Goal: Task Accomplishment & Management: Complete application form

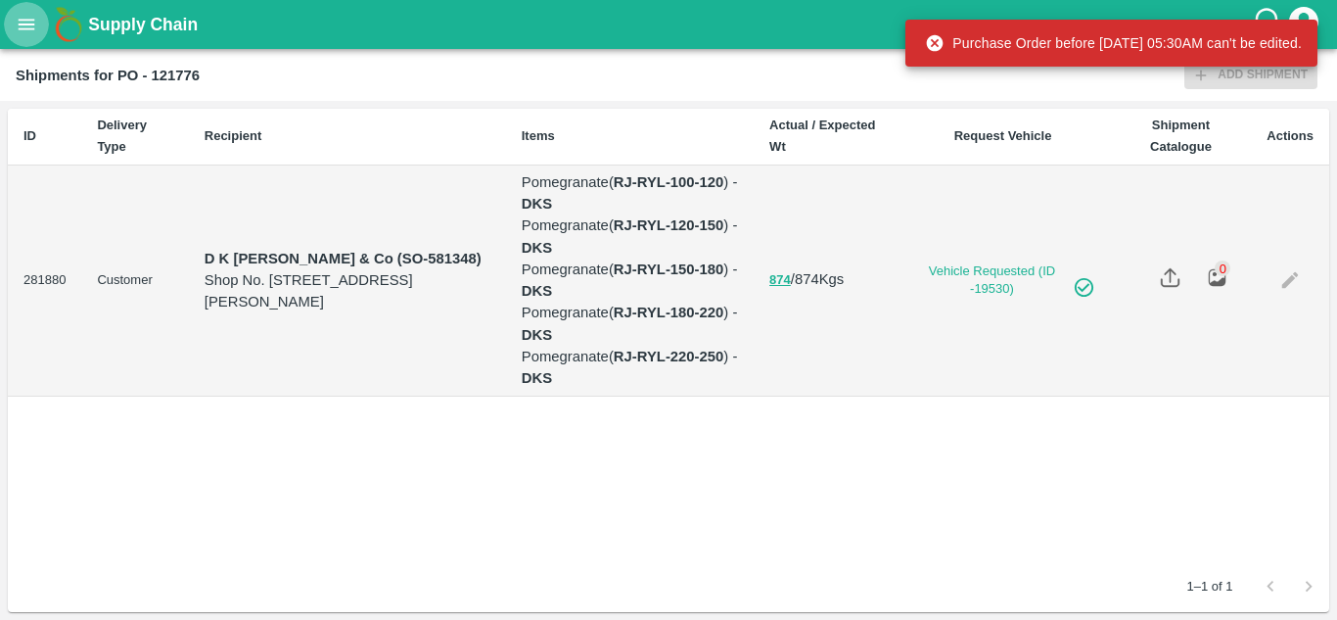
click at [23, 29] on icon "open drawer" at bounding box center [27, 24] width 17 height 11
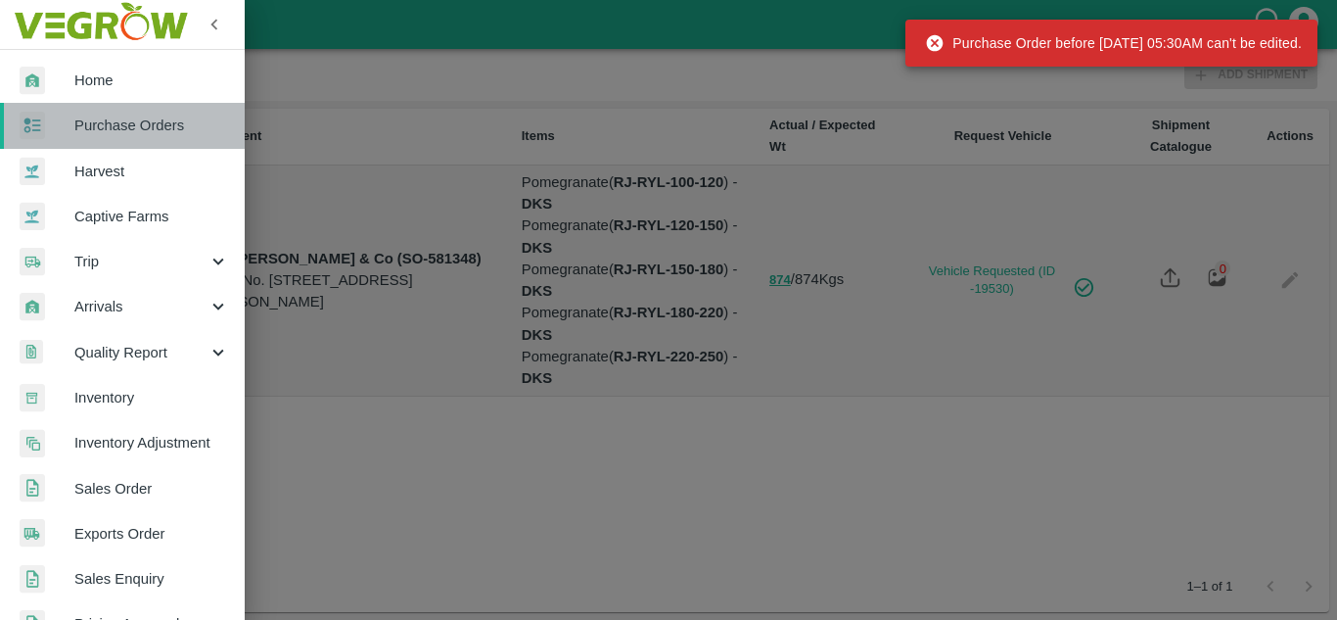
click at [157, 116] on span "Purchase Orders" at bounding box center [151, 126] width 155 height 22
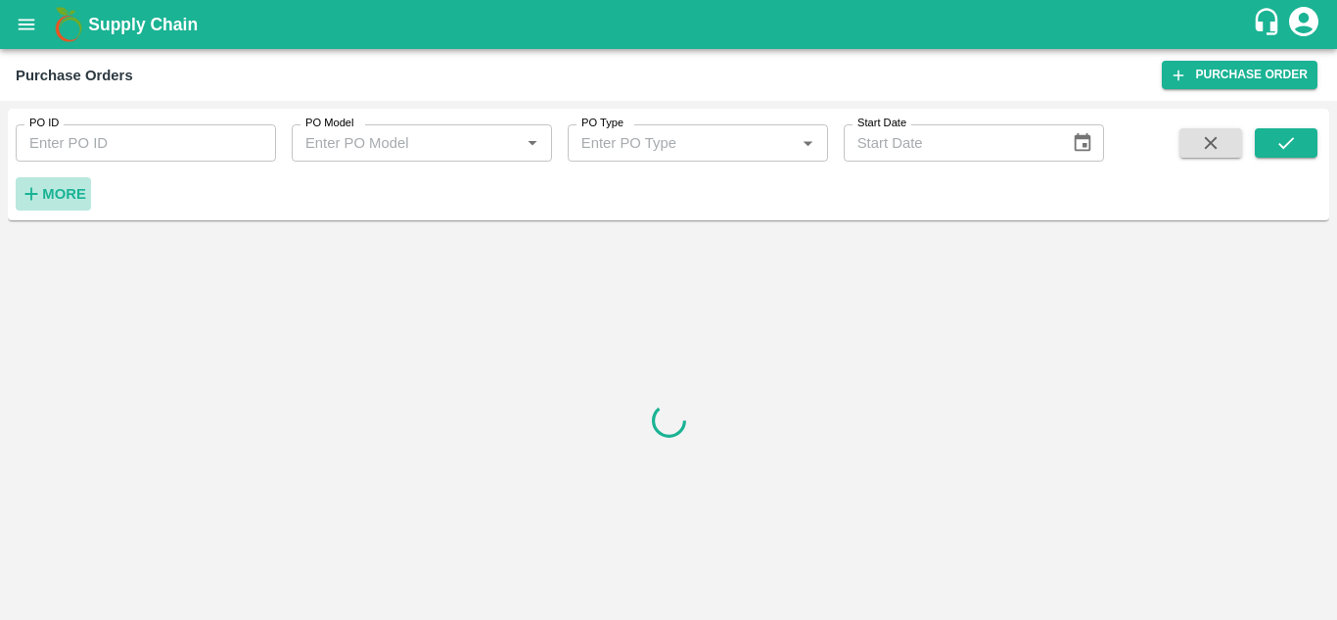
click at [30, 198] on icon "button" at bounding box center [32, 194] width 22 height 22
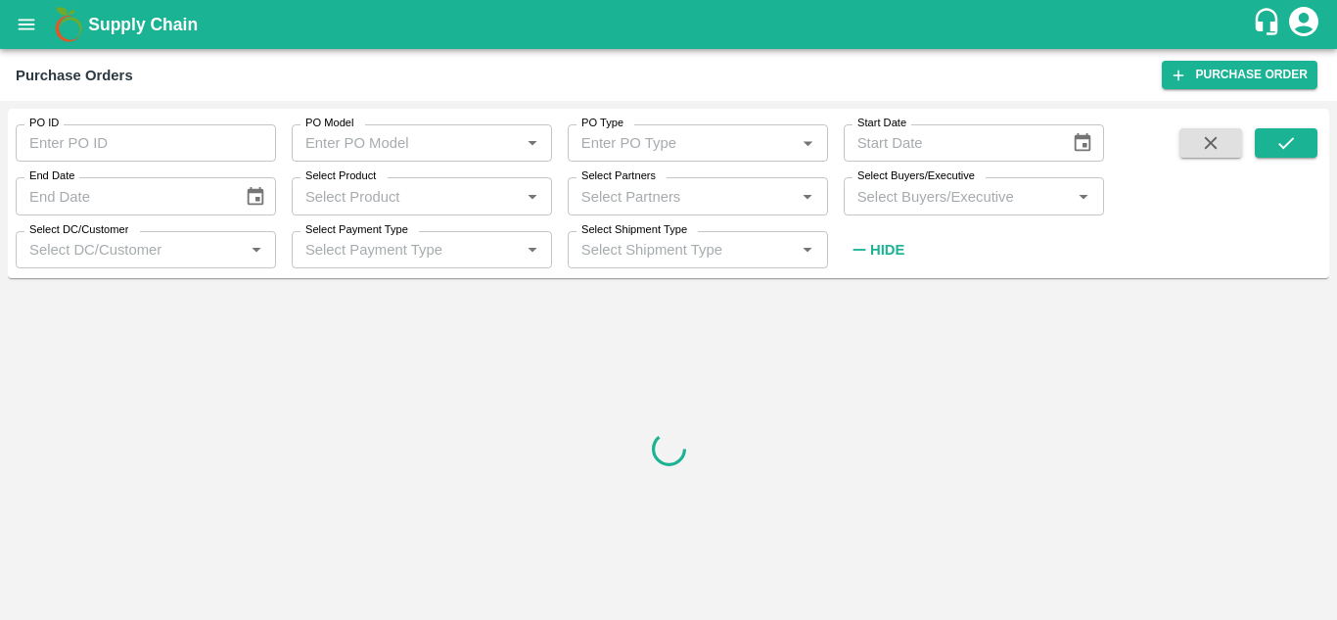
click at [879, 195] on input "Select Buyers/Executive" at bounding box center [958, 195] width 216 height 25
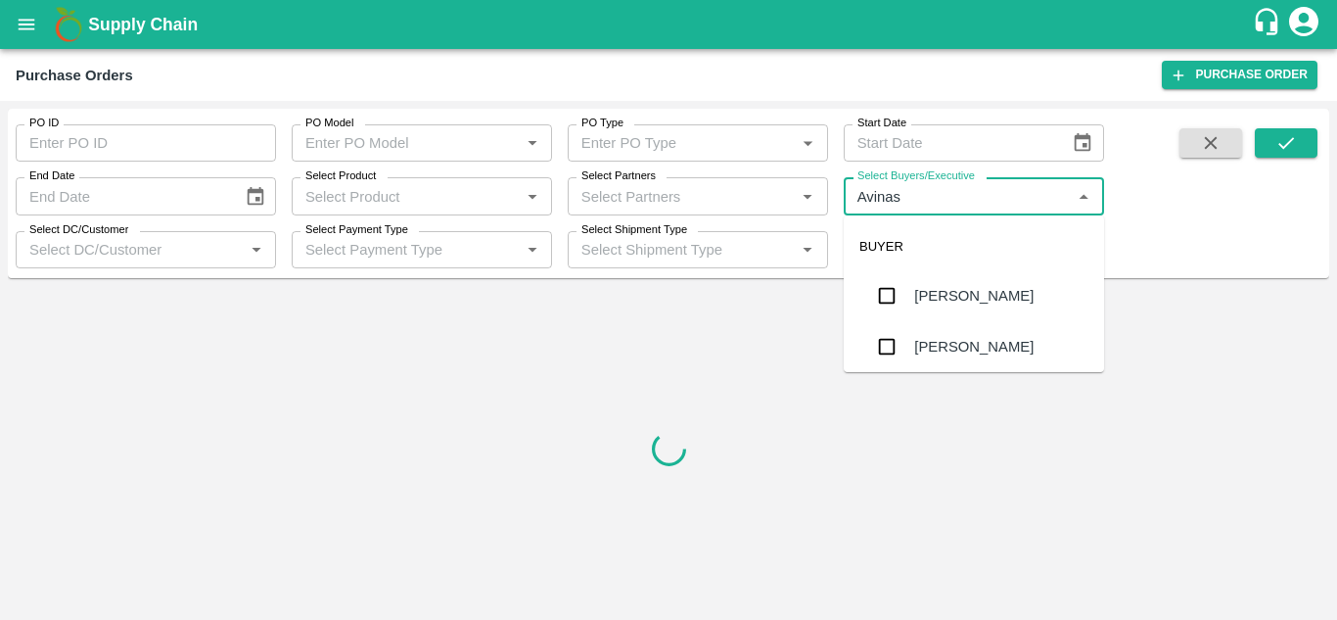
type input "Avinash"
click at [895, 346] on input "checkbox" at bounding box center [886, 346] width 39 height 39
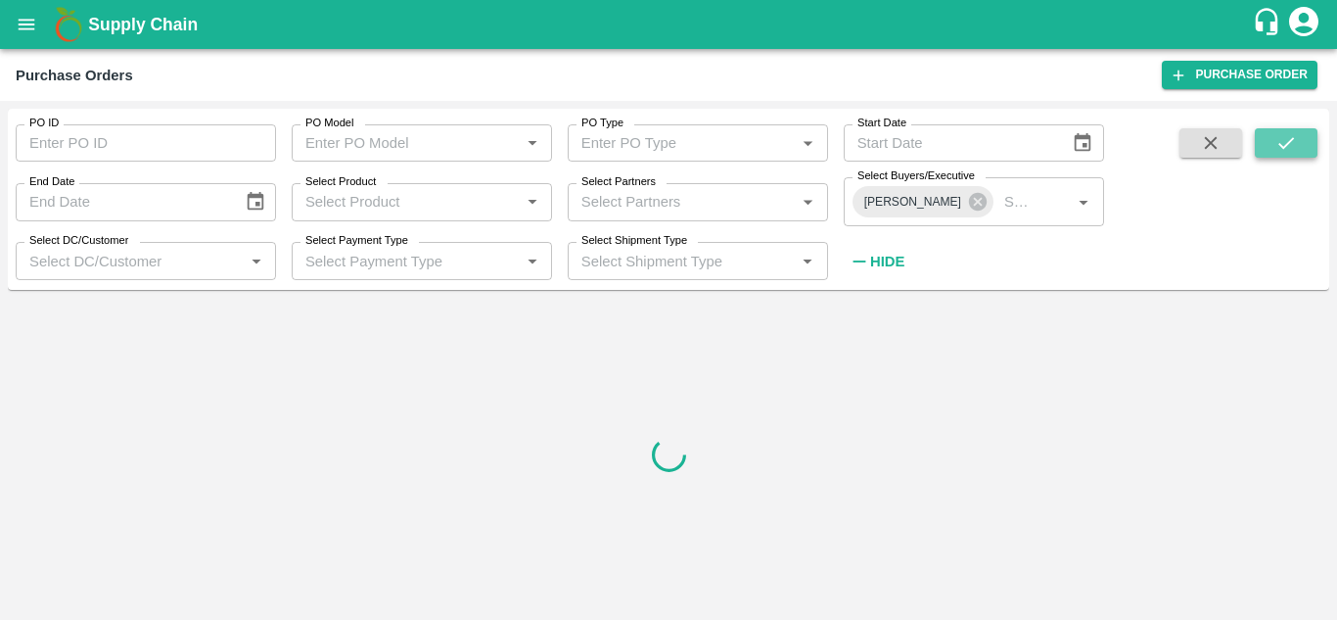
click at [1298, 138] on button "submit" at bounding box center [1286, 142] width 63 height 29
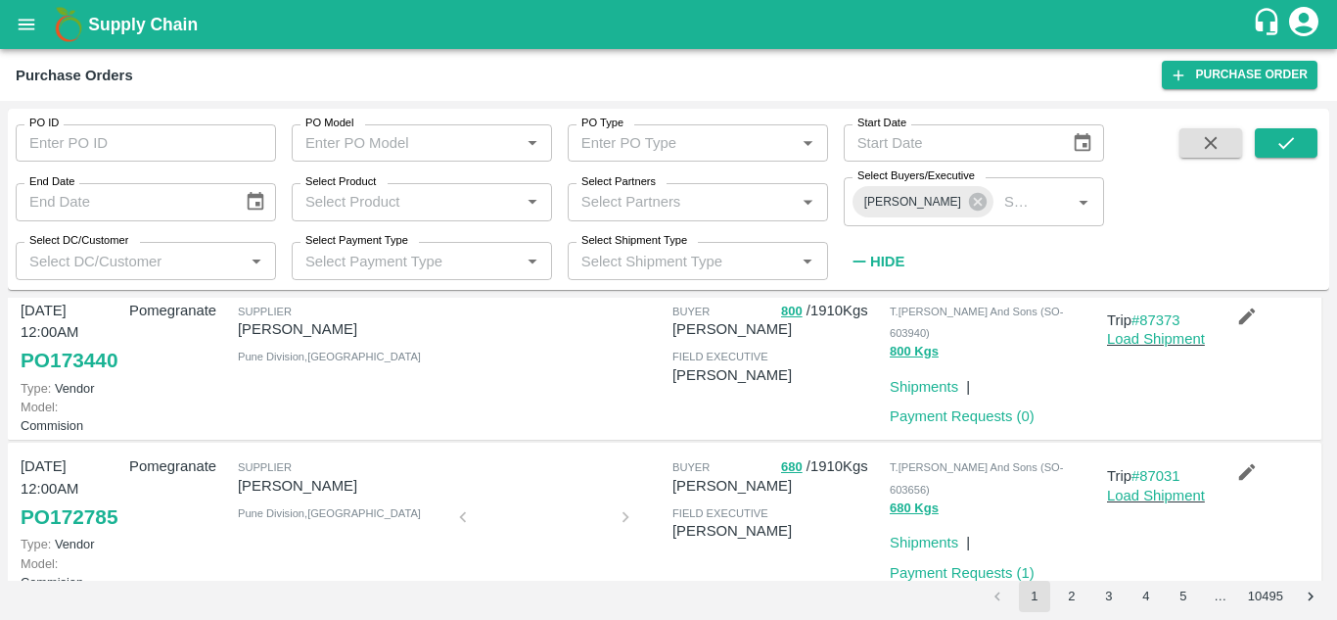
scroll to position [356, 0]
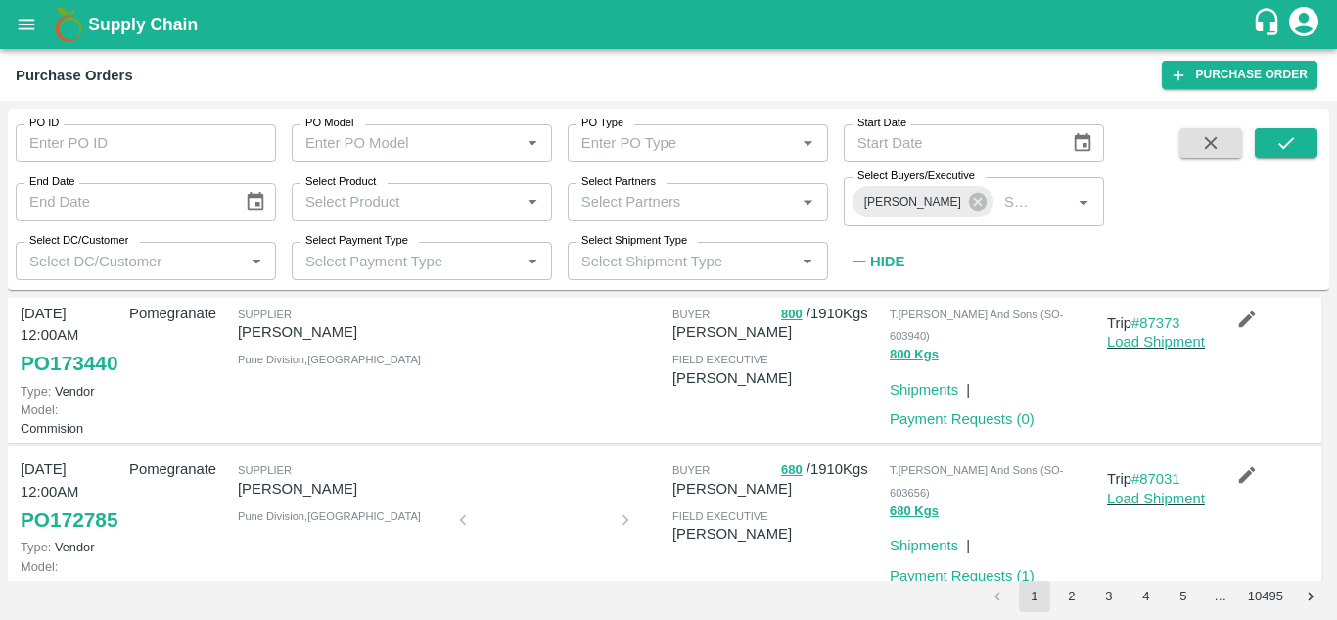
click at [18, 439] on div "[DATE] 12:00AM PO 173440 Type: Vendor Model: Commision" at bounding box center [67, 367] width 109 height 144
click at [48, 381] on link "PO 173440" at bounding box center [69, 363] width 97 height 35
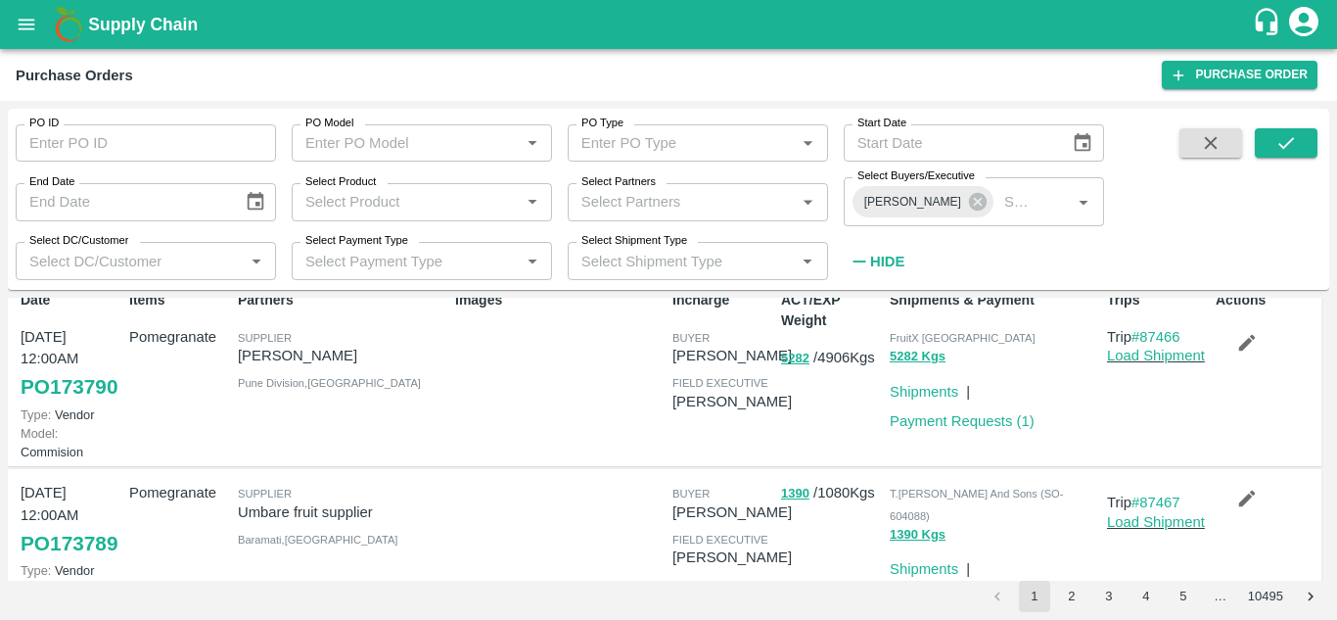
scroll to position [0, 0]
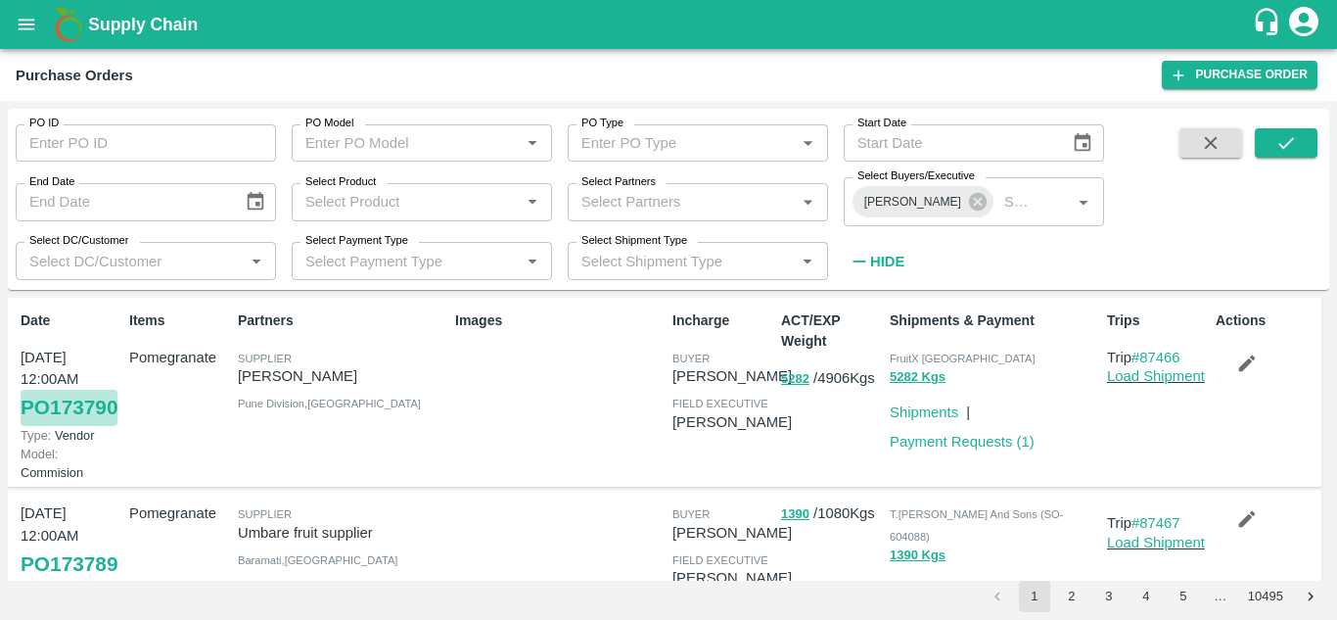
click at [57, 425] on link "PO 173790" at bounding box center [69, 407] width 97 height 35
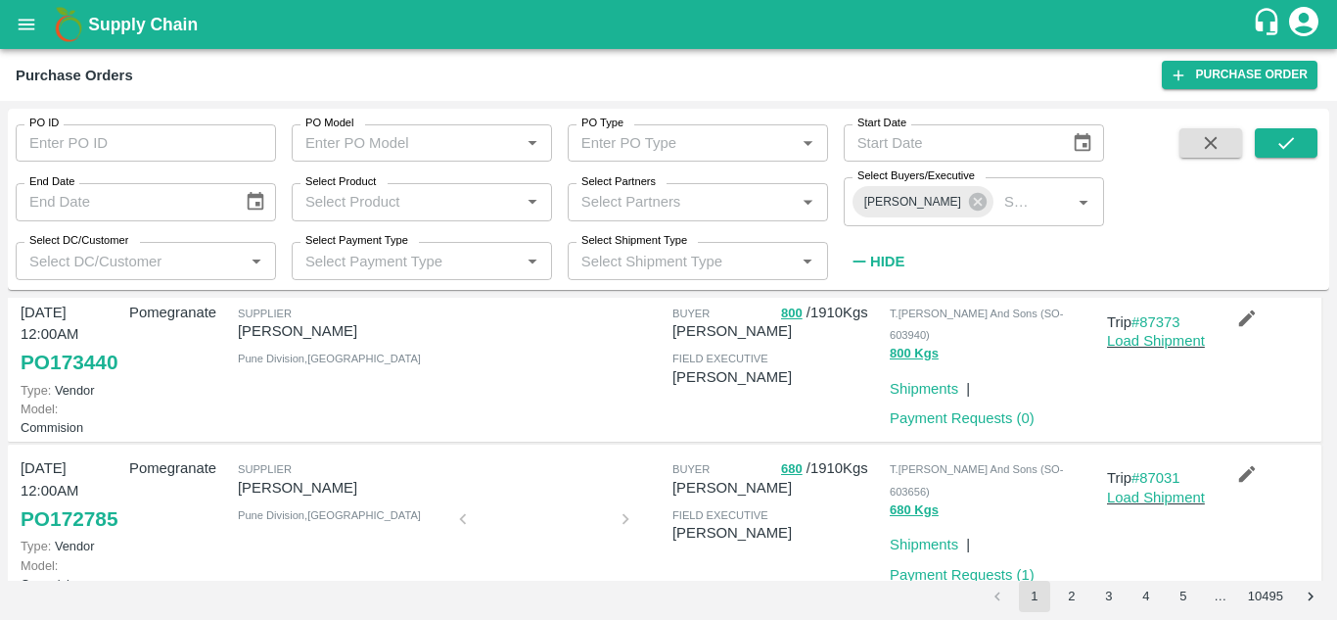
scroll to position [417, 0]
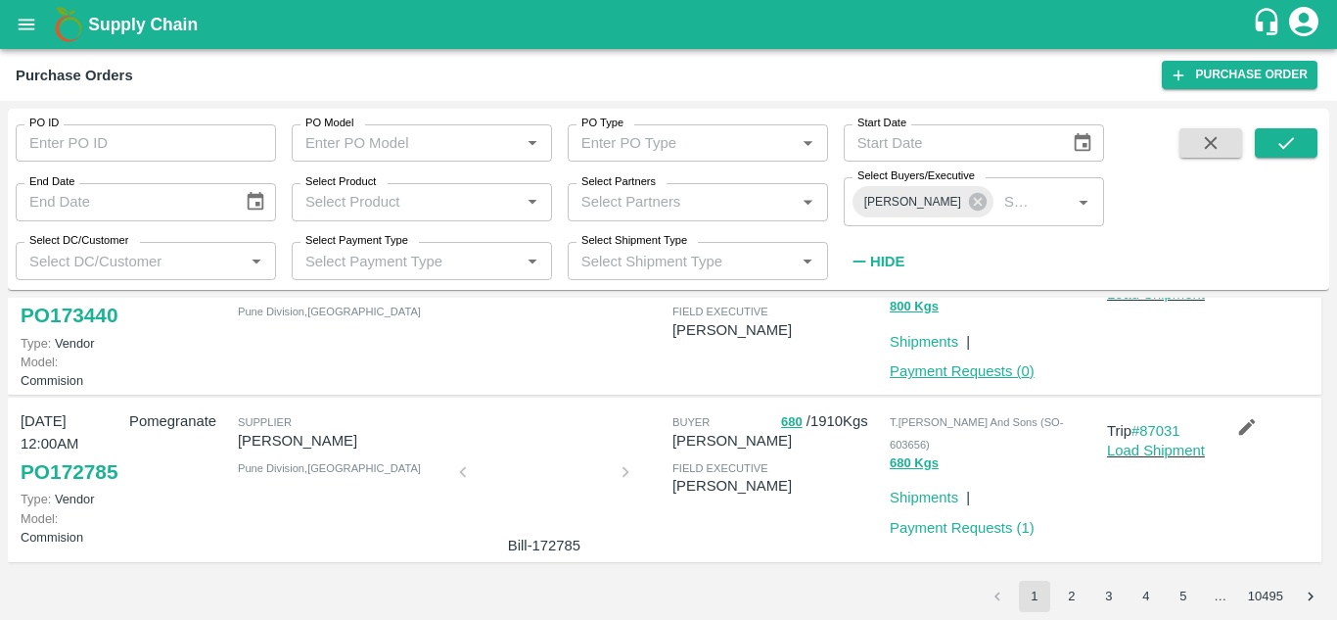
click at [950, 379] on link "Payment Requests ( 0 )" at bounding box center [962, 371] width 145 height 16
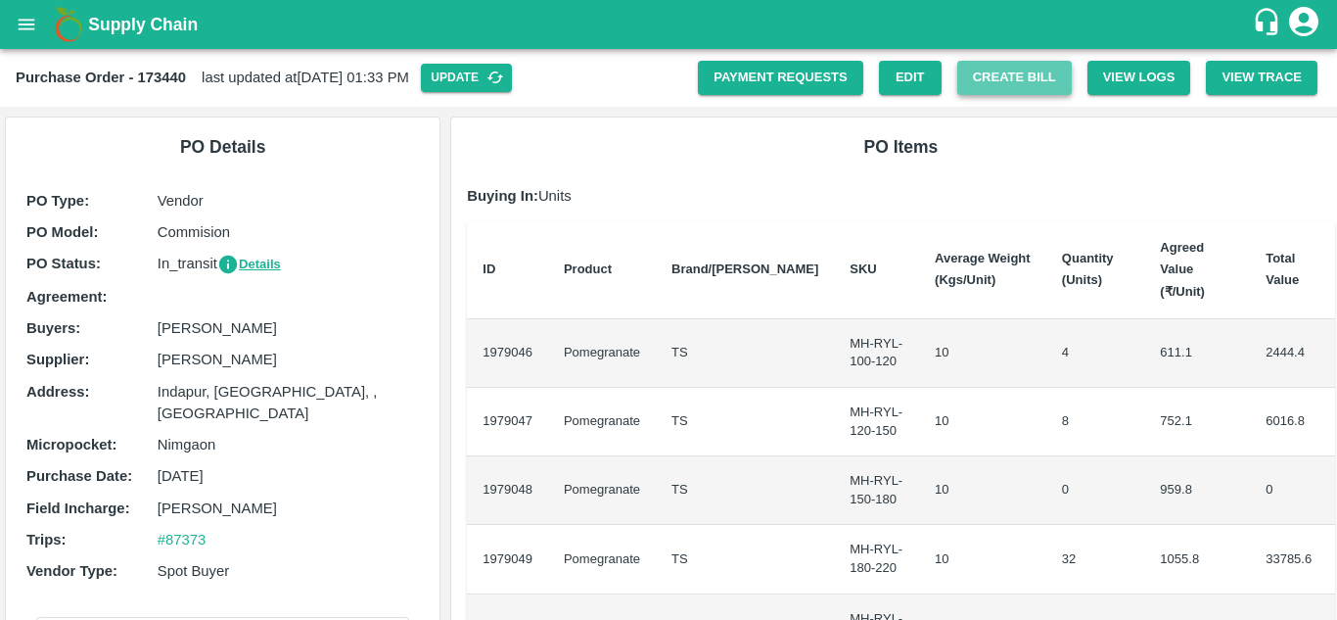
click at [1026, 72] on button "Create Bill" at bounding box center [1014, 78] width 115 height 34
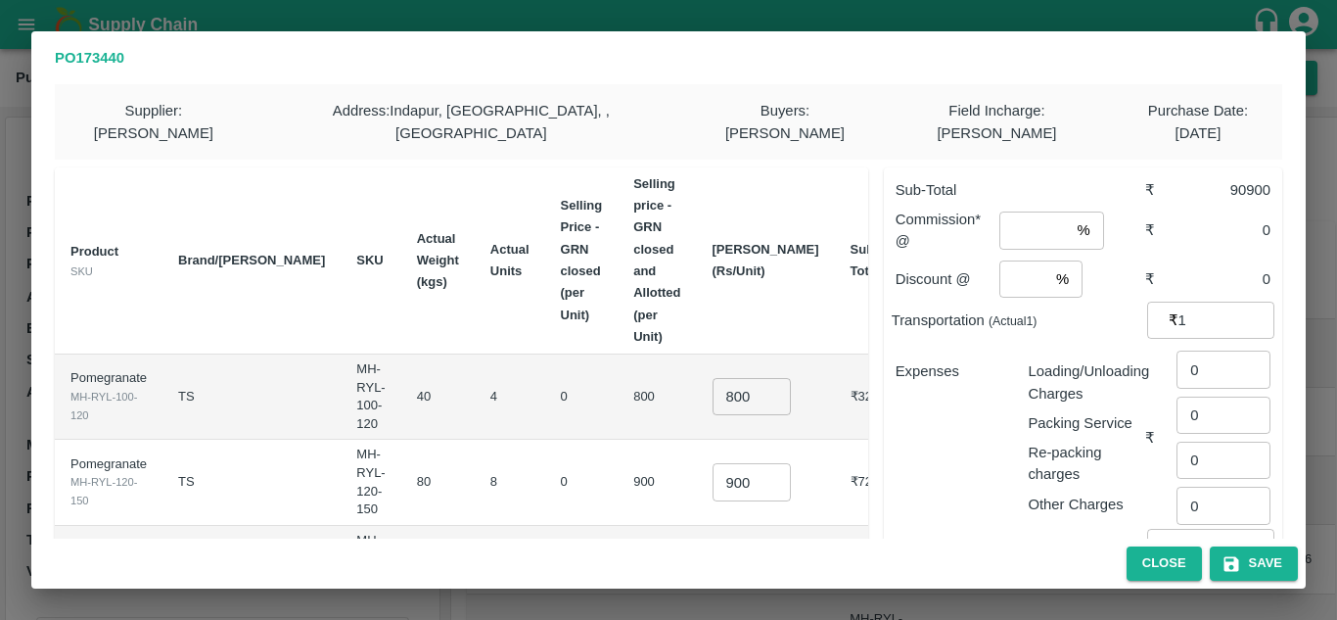
click at [1024, 211] on input "number" at bounding box center [1034, 229] width 70 height 37
type input "8"
click at [1007, 260] on input "number" at bounding box center [1023, 278] width 49 height 37
type input "2"
click at [1194, 302] on input "1" at bounding box center [1227, 320] width 96 height 37
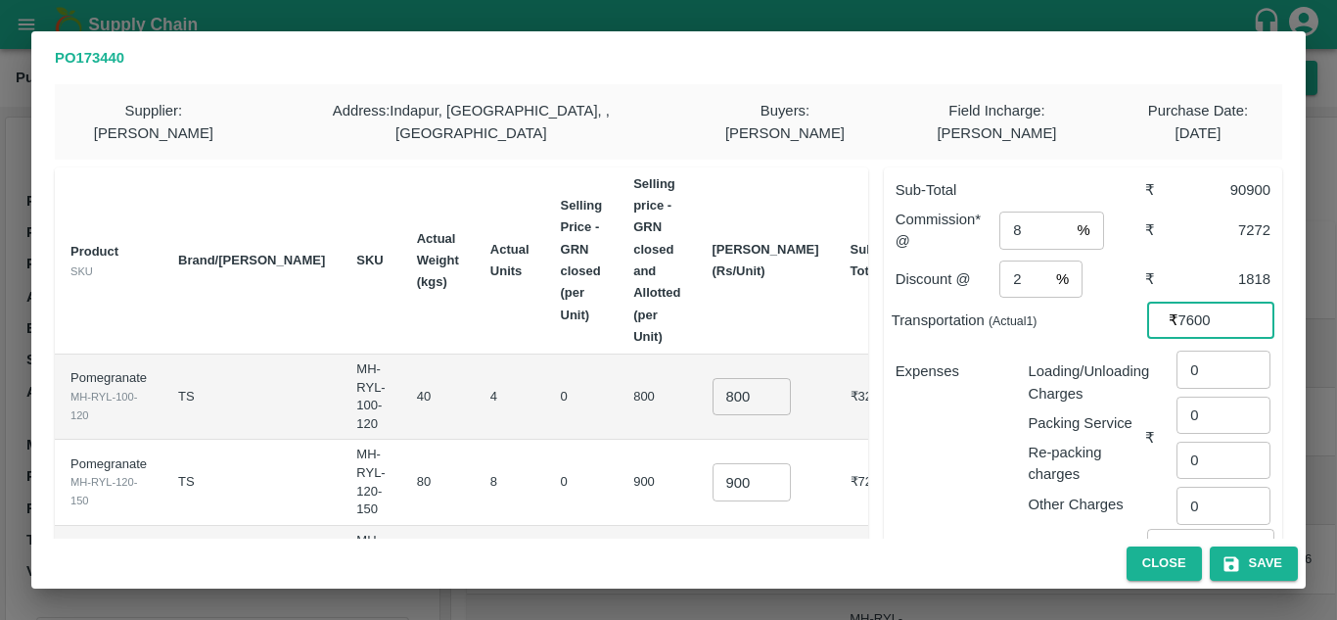
type input "7600"
click at [924, 360] on p "Expenses" at bounding box center [954, 371] width 117 height 22
click at [1211, 352] on input "0" at bounding box center [1224, 368] width 94 height 37
type input "240"
click at [1046, 370] on p "Loading/Unloading Charges" at bounding box center [1086, 382] width 117 height 44
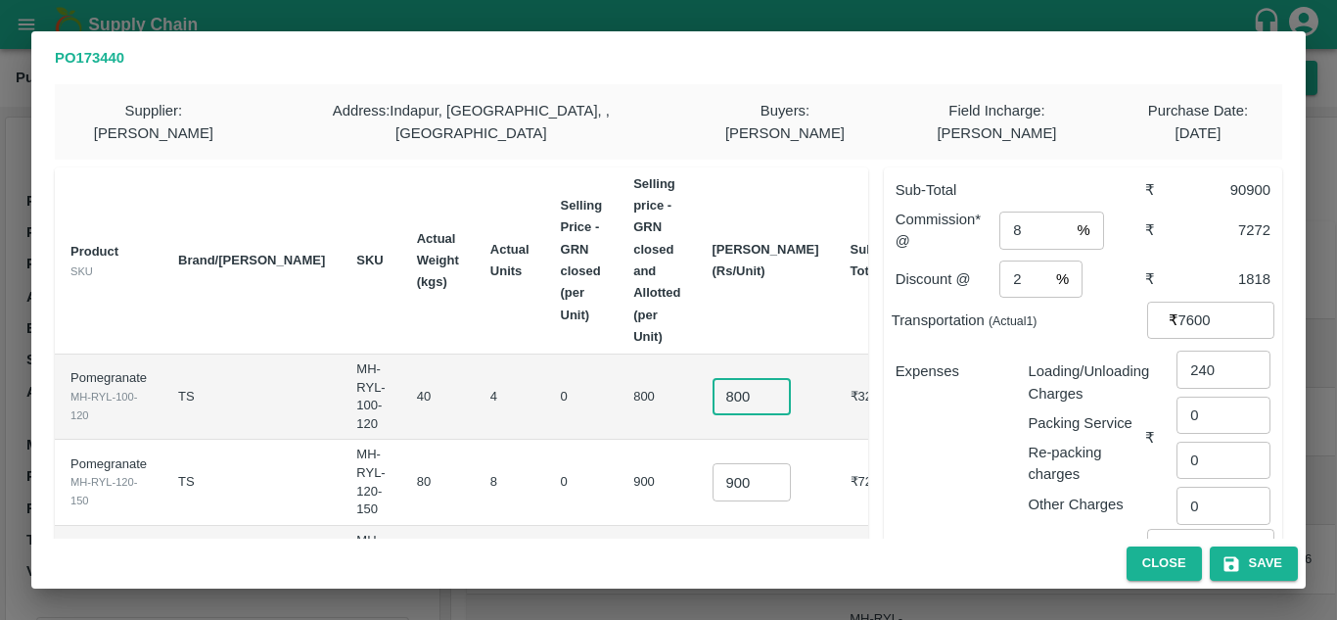
click at [723, 378] on input "800" at bounding box center [752, 396] width 78 height 37
type input "600"
click at [727, 463] on input "900" at bounding box center [752, 481] width 78 height 37
type input "750"
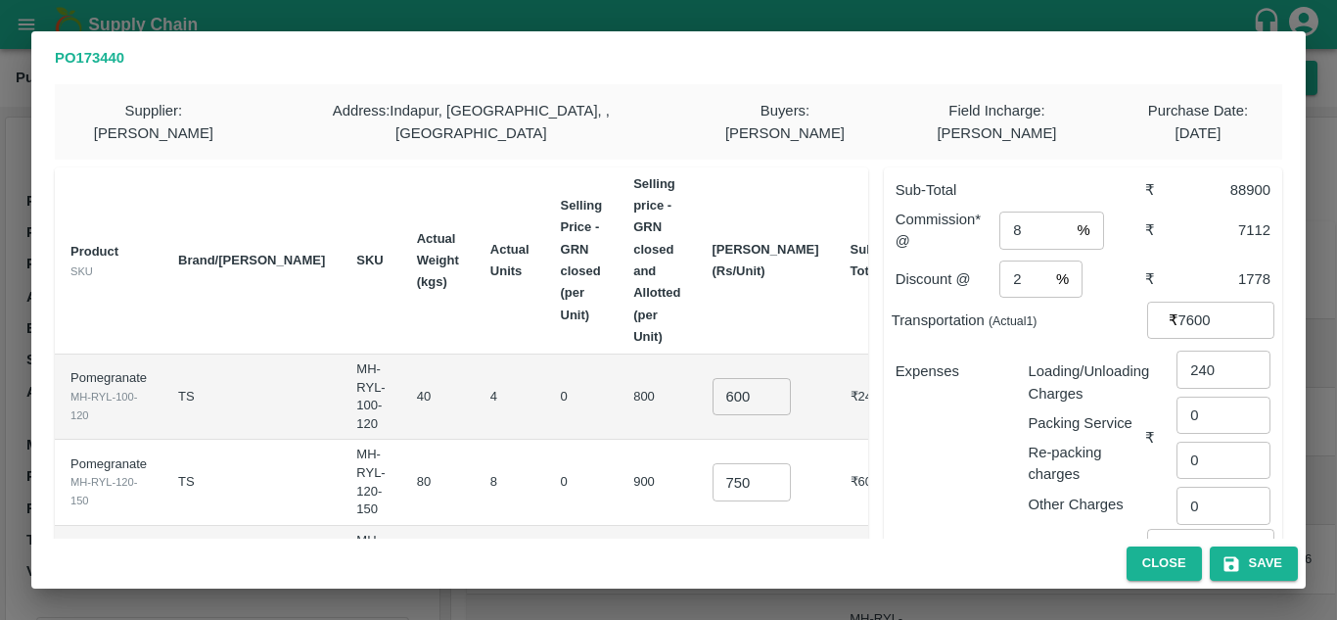
click at [545, 440] on td "0" at bounding box center [581, 482] width 73 height 85
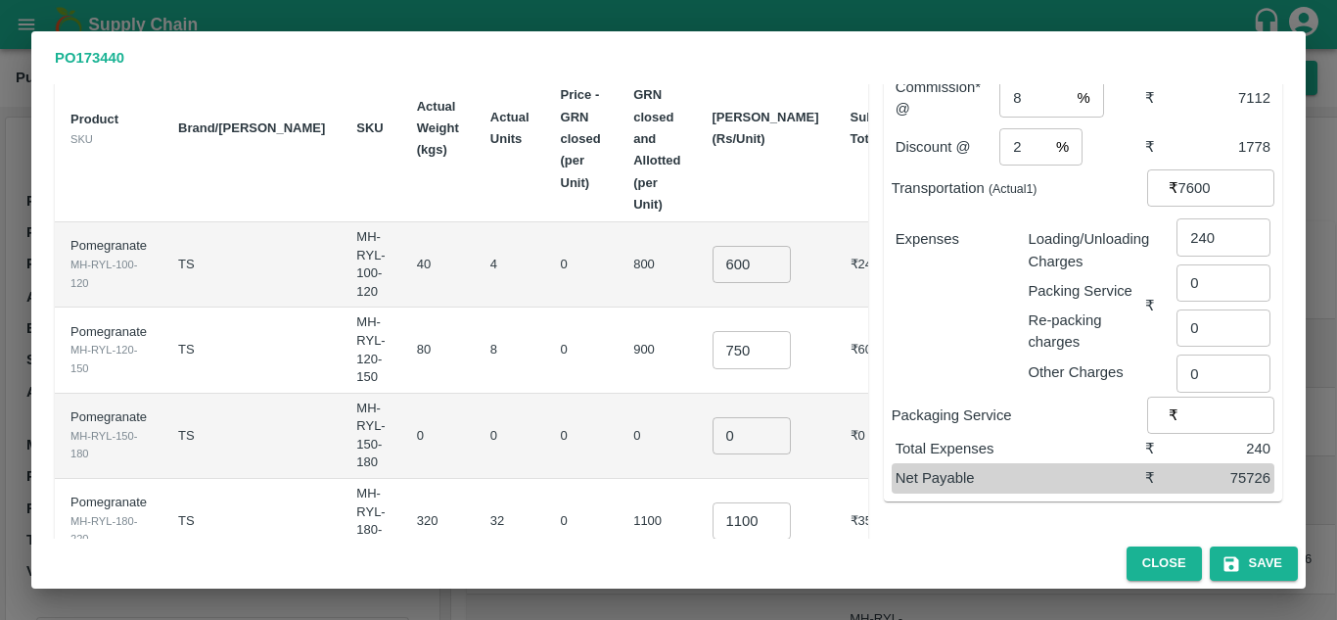
scroll to position [133, 0]
click at [730, 416] on input "0" at bounding box center [752, 434] width 78 height 37
type input "0.1"
click at [576, 221] on td "0" at bounding box center [581, 263] width 73 height 85
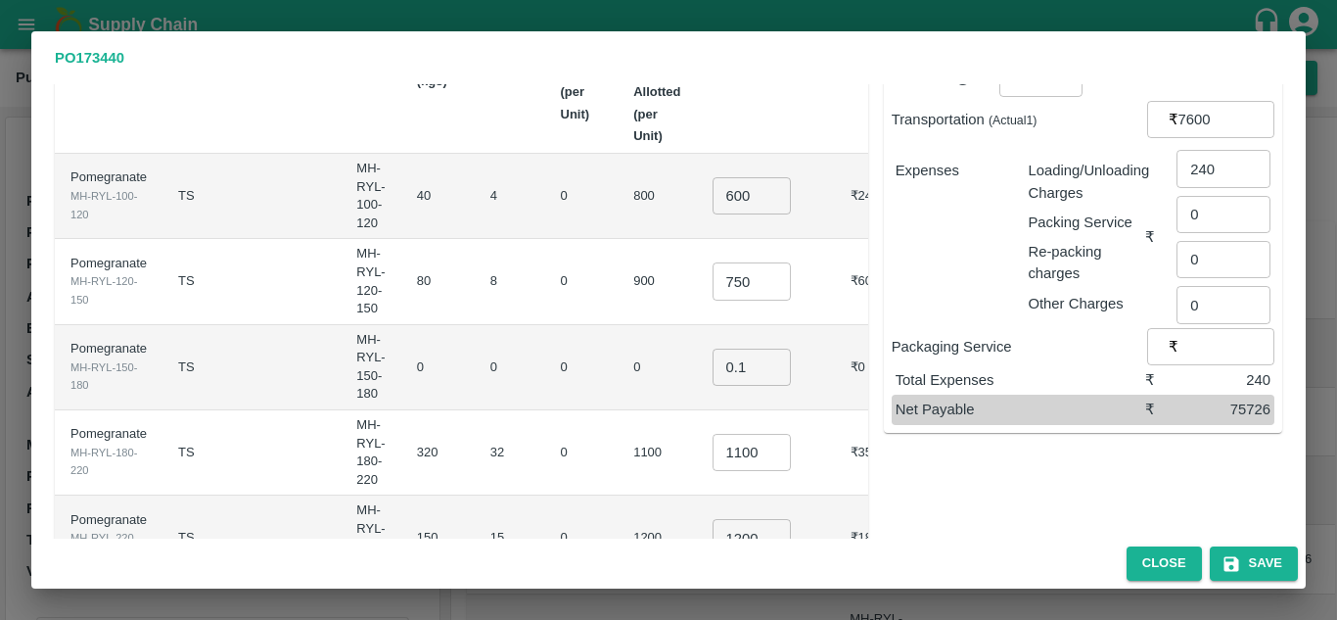
click at [724, 434] on input "1100" at bounding box center [752, 452] width 78 height 37
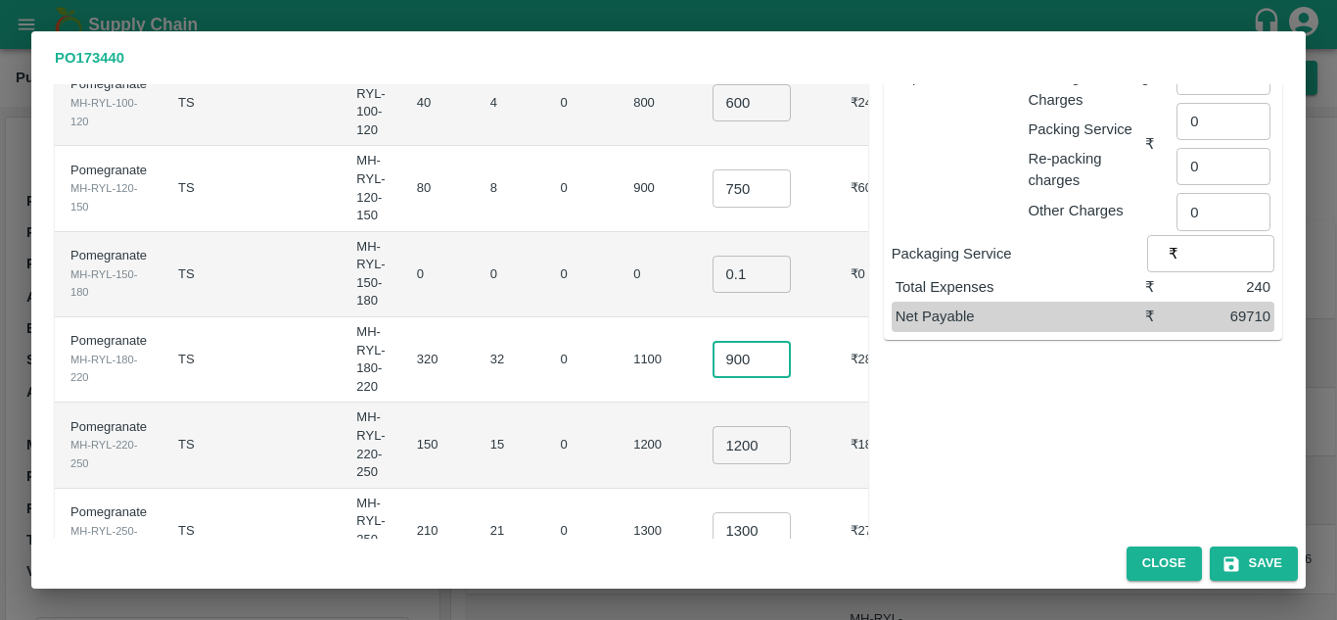
scroll to position [296, 0]
type input "900"
click at [341, 400] on td "MH-RYL-220-250" at bounding box center [371, 442] width 60 height 85
click at [734, 424] on input "1200" at bounding box center [752, 442] width 78 height 37
type input "1000"
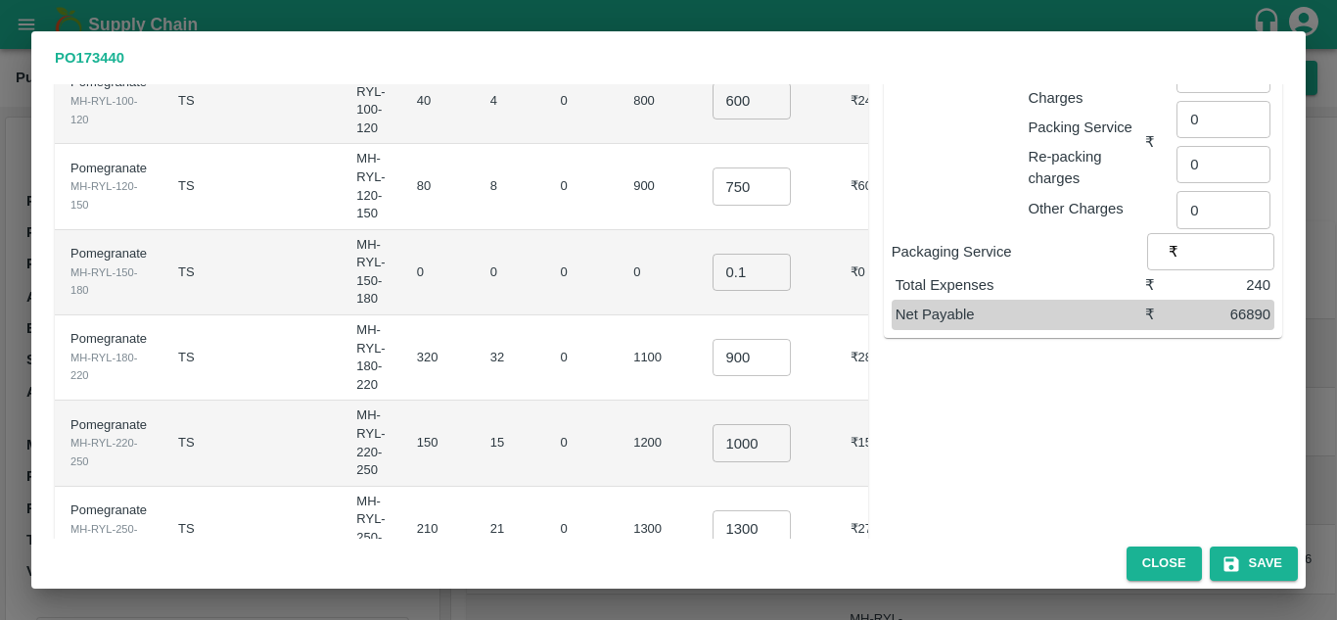
click at [480, 400] on td "15" at bounding box center [510, 442] width 70 height 85
click at [732, 510] on input "1300" at bounding box center [752, 528] width 78 height 37
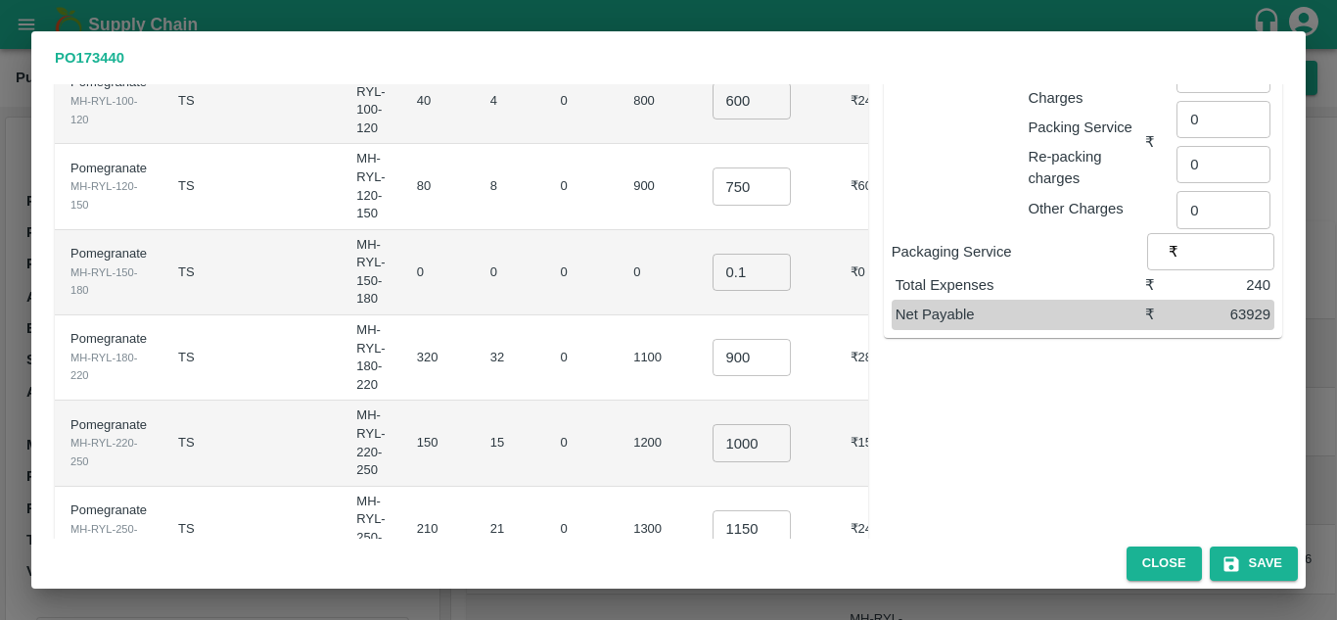
click at [545, 400] on td "0" at bounding box center [581, 442] width 73 height 85
click at [738, 510] on input "1150" at bounding box center [752, 528] width 78 height 37
click at [485, 400] on td "15" at bounding box center [510, 442] width 70 height 85
click at [737, 510] on input "1100" at bounding box center [752, 528] width 78 height 37
type input "1150"
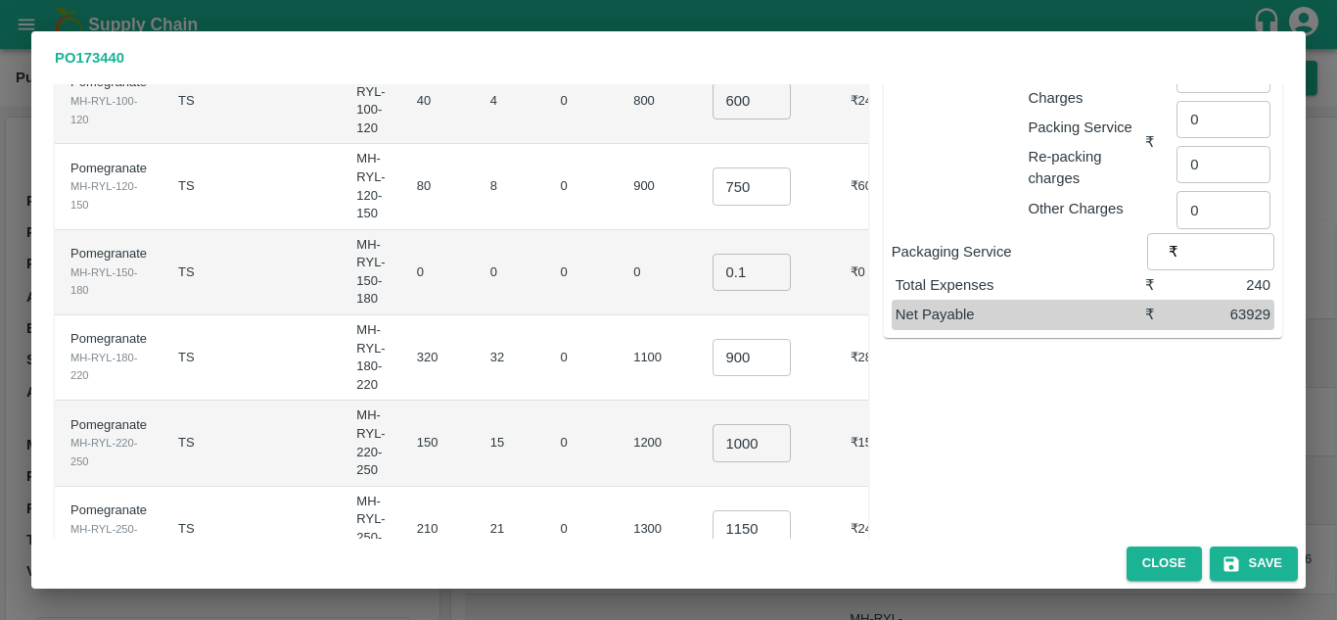
click at [697, 487] on td "1150 ​" at bounding box center [766, 529] width 138 height 85
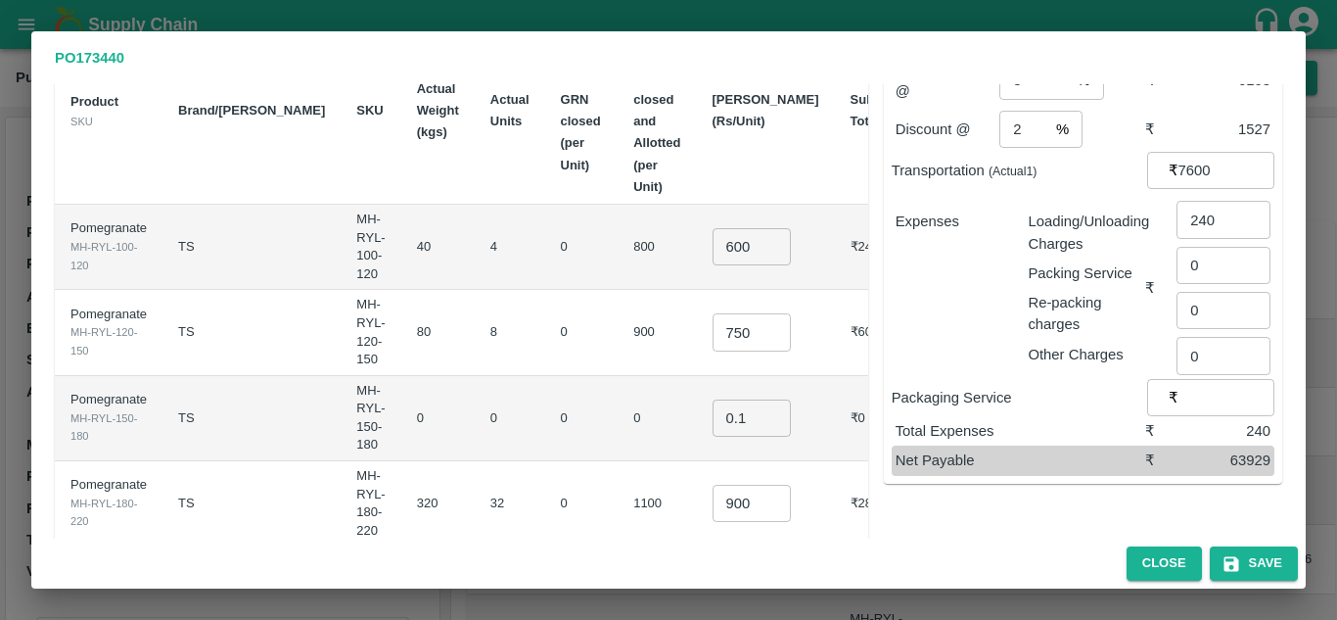
scroll to position [151, 0]
click at [1254, 552] on button "Save" at bounding box center [1254, 563] width 88 height 34
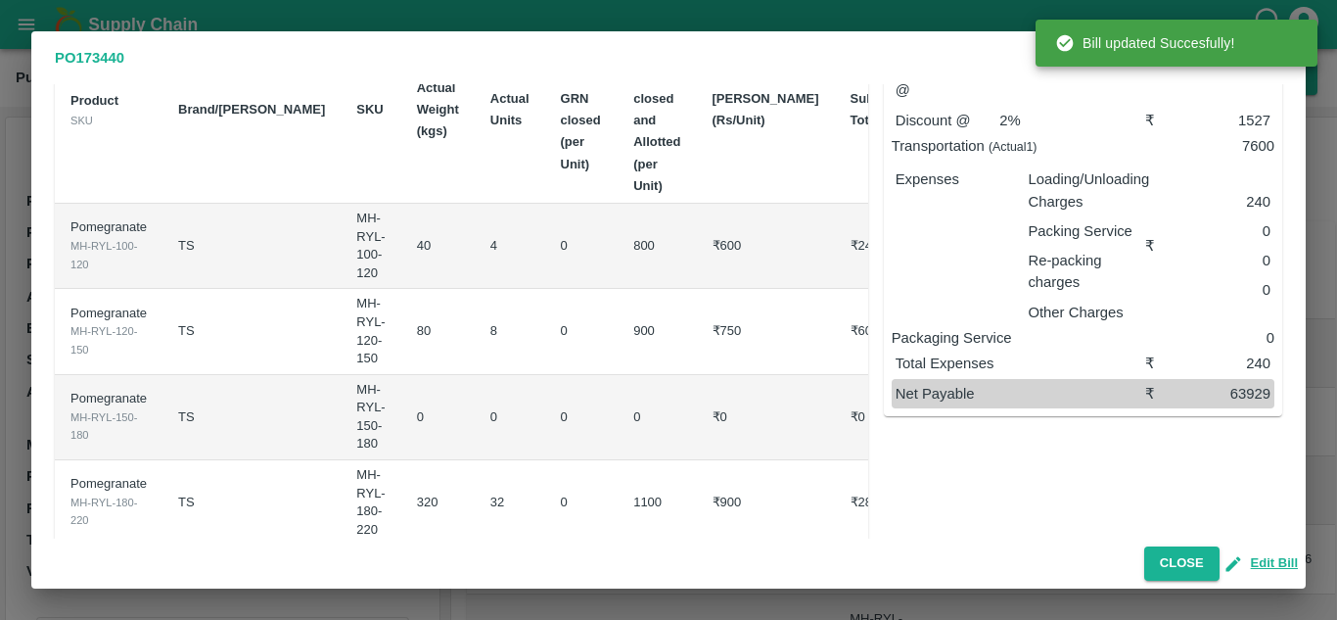
scroll to position [0, 0]
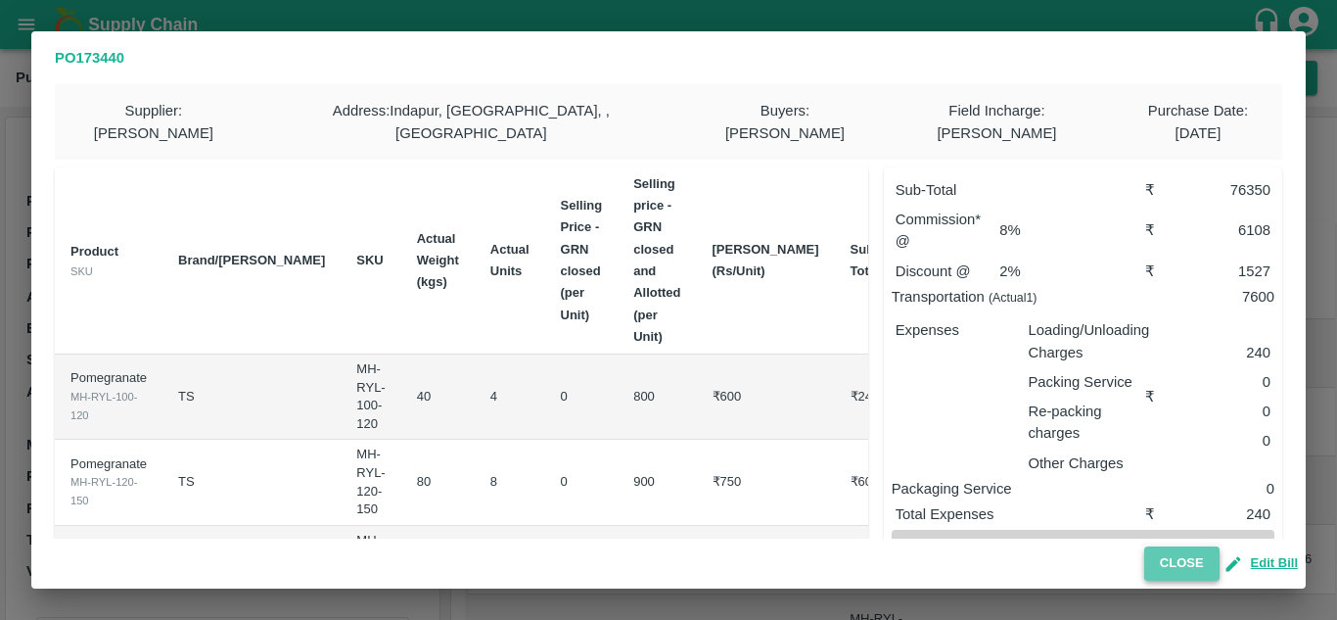
click at [1177, 565] on button "Close" at bounding box center [1181, 563] width 75 height 34
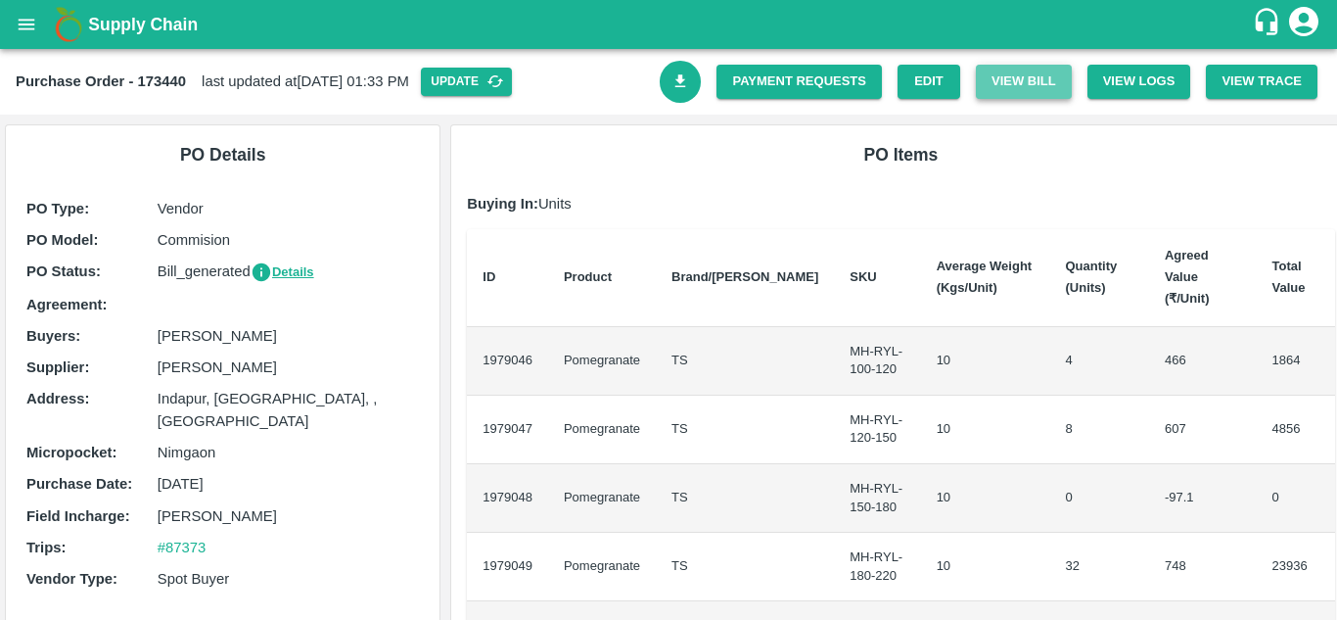
click at [1017, 90] on button "View Bill" at bounding box center [1024, 82] width 96 height 34
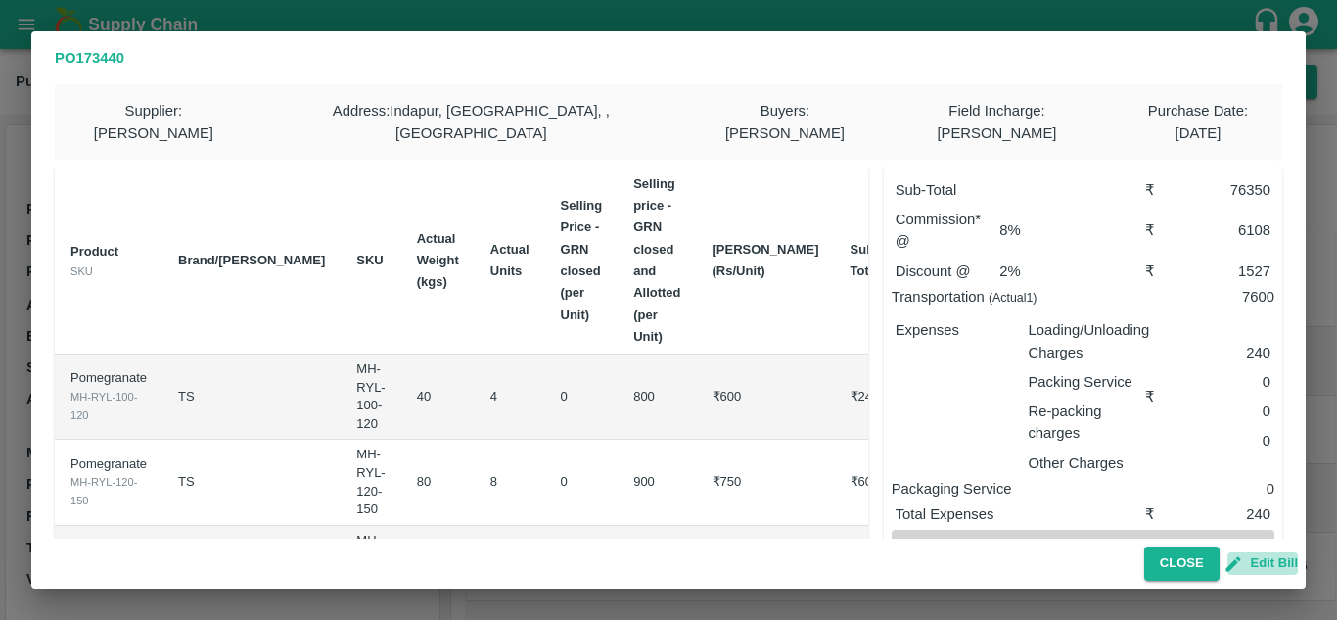
click at [1274, 562] on button "Edit Bill" at bounding box center [1263, 563] width 70 height 23
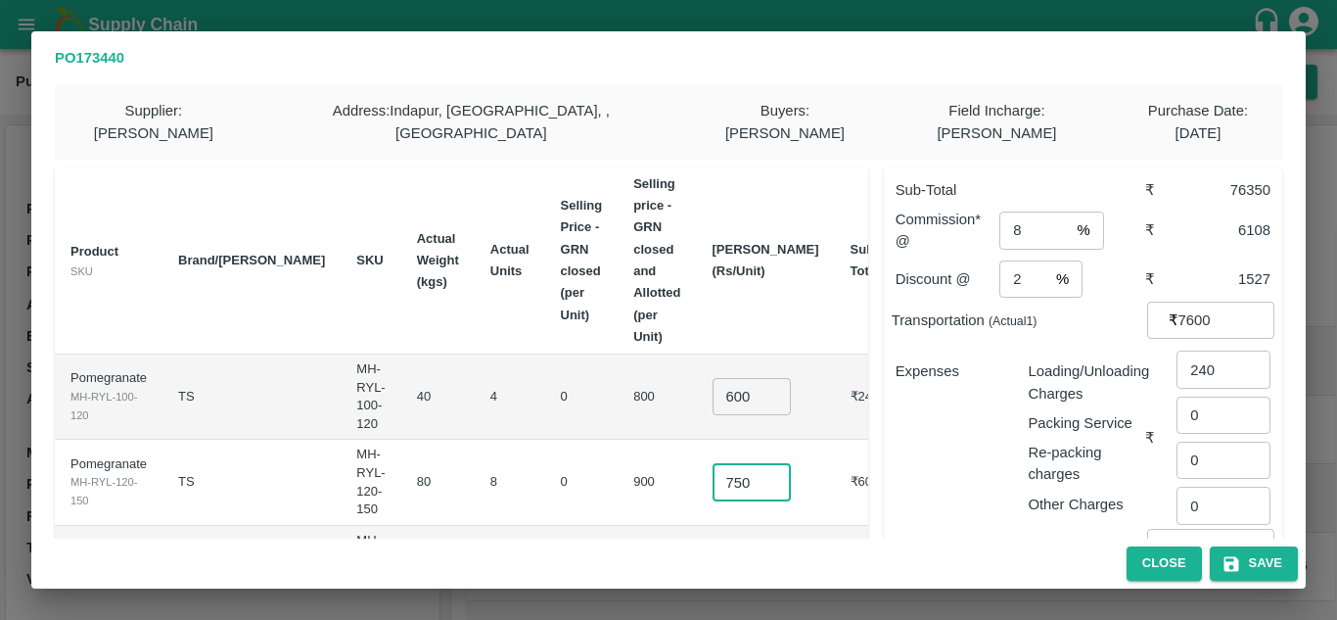
click at [732, 463] on input "750" at bounding box center [752, 481] width 78 height 37
click at [545, 354] on td "0" at bounding box center [581, 396] width 73 height 85
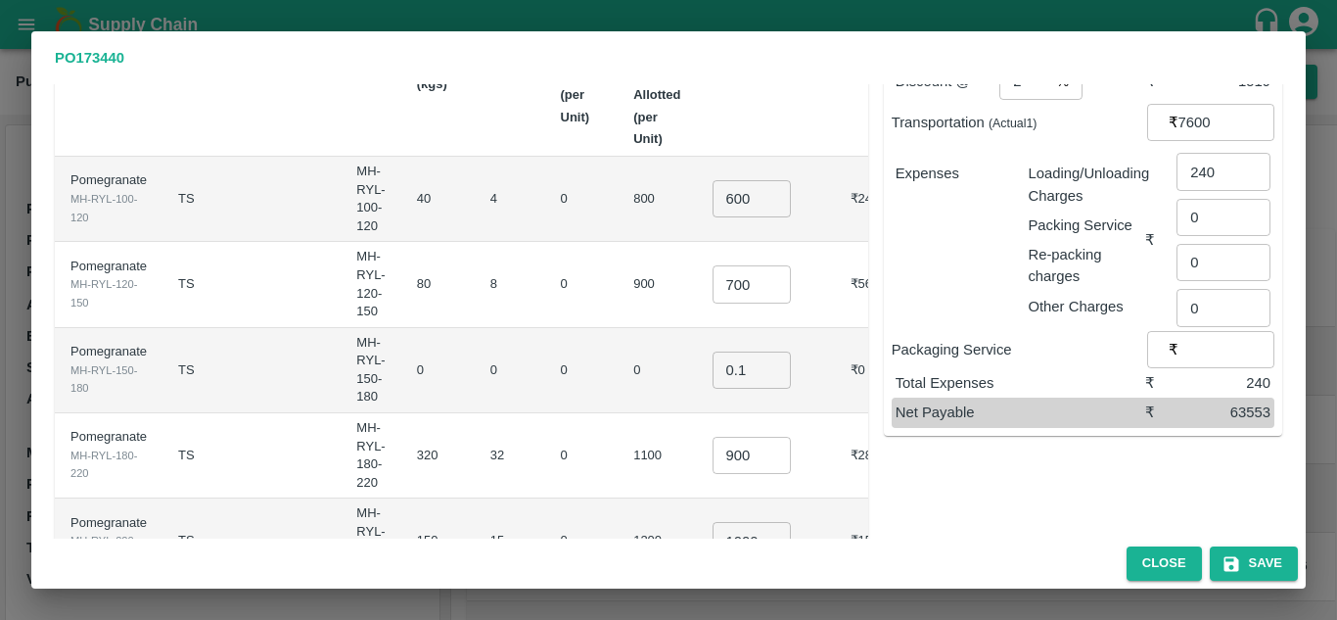
scroll to position [198, 0]
click at [732, 265] on input "700" at bounding box center [752, 283] width 78 height 37
type input "730"
click at [475, 242] on td "8" at bounding box center [510, 284] width 70 height 85
click at [731, 180] on input "600" at bounding box center [752, 198] width 78 height 37
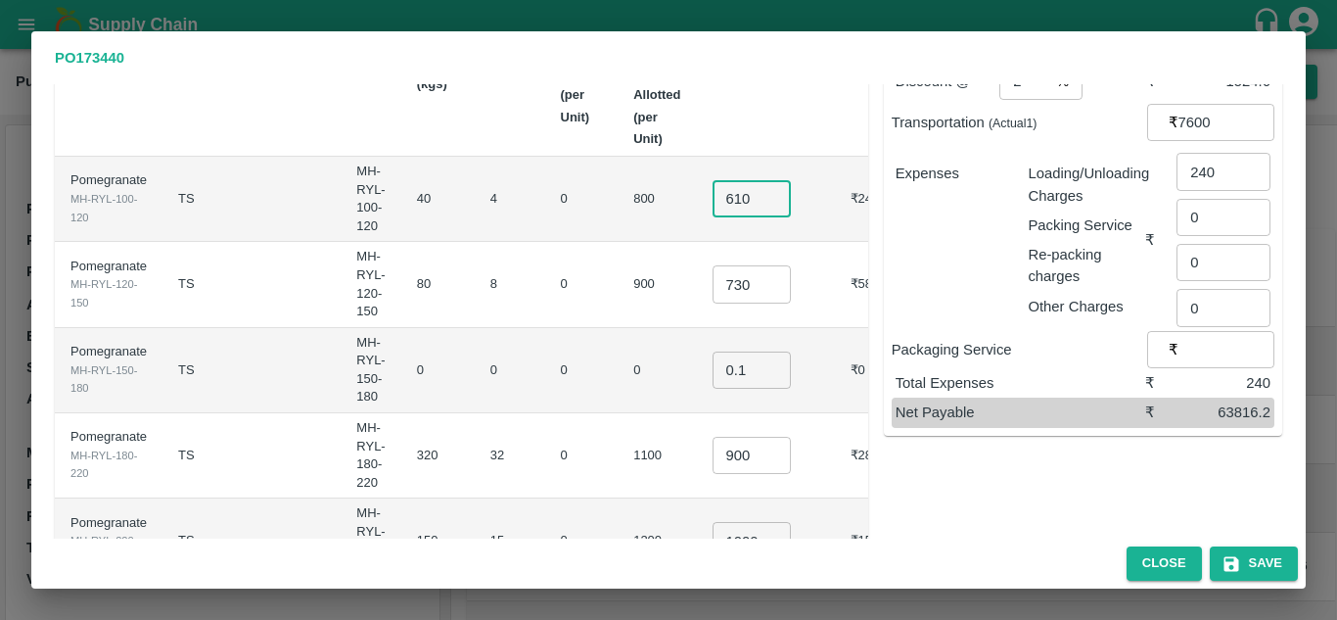
type input "610"
click at [487, 242] on td "8" at bounding box center [510, 284] width 70 height 85
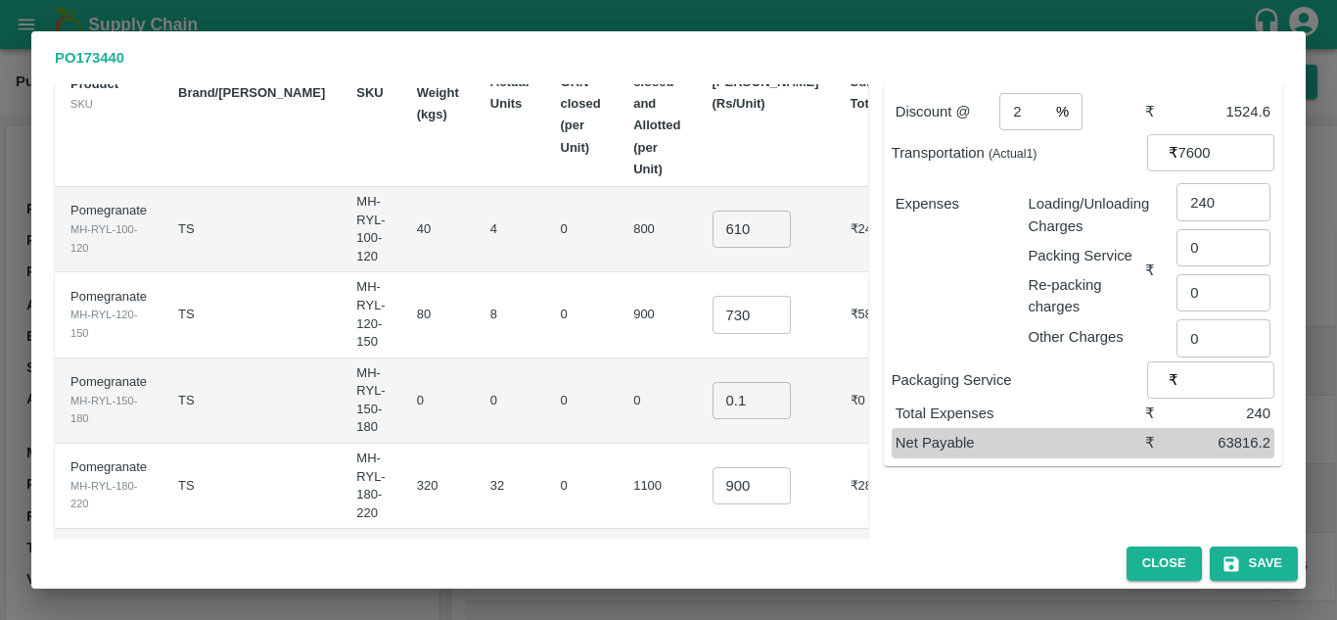
scroll to position [296, 0]
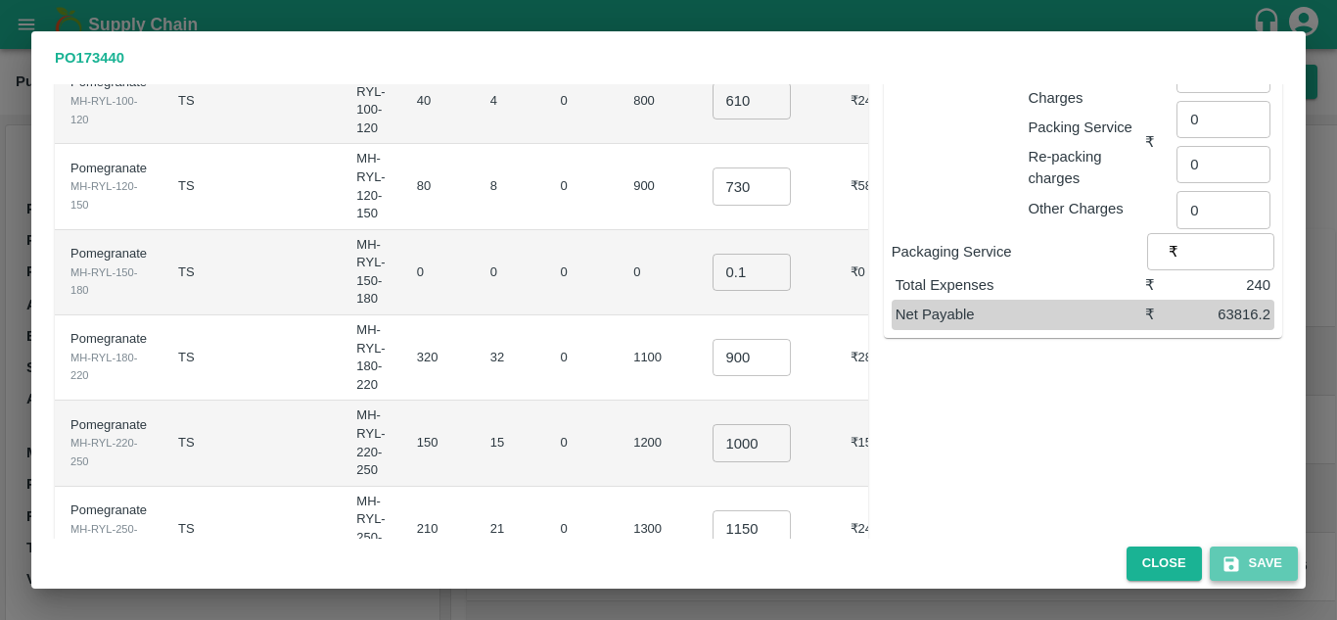
click at [1268, 570] on button "Save" at bounding box center [1254, 563] width 88 height 34
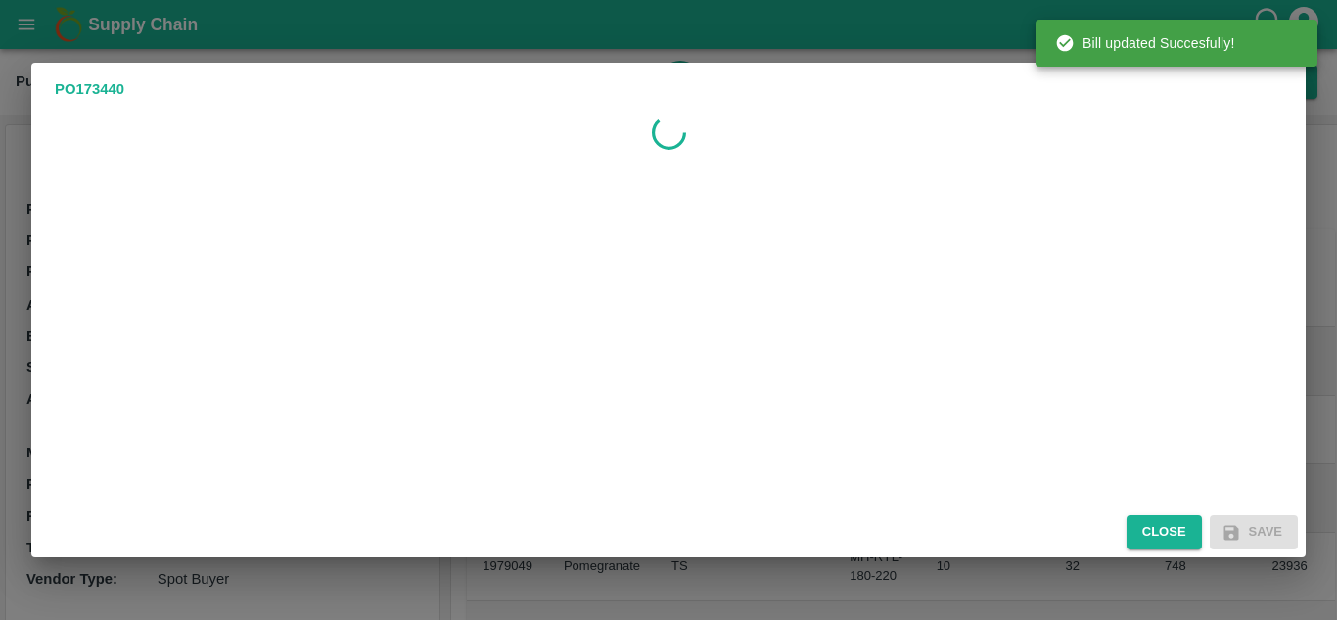
scroll to position [0, 0]
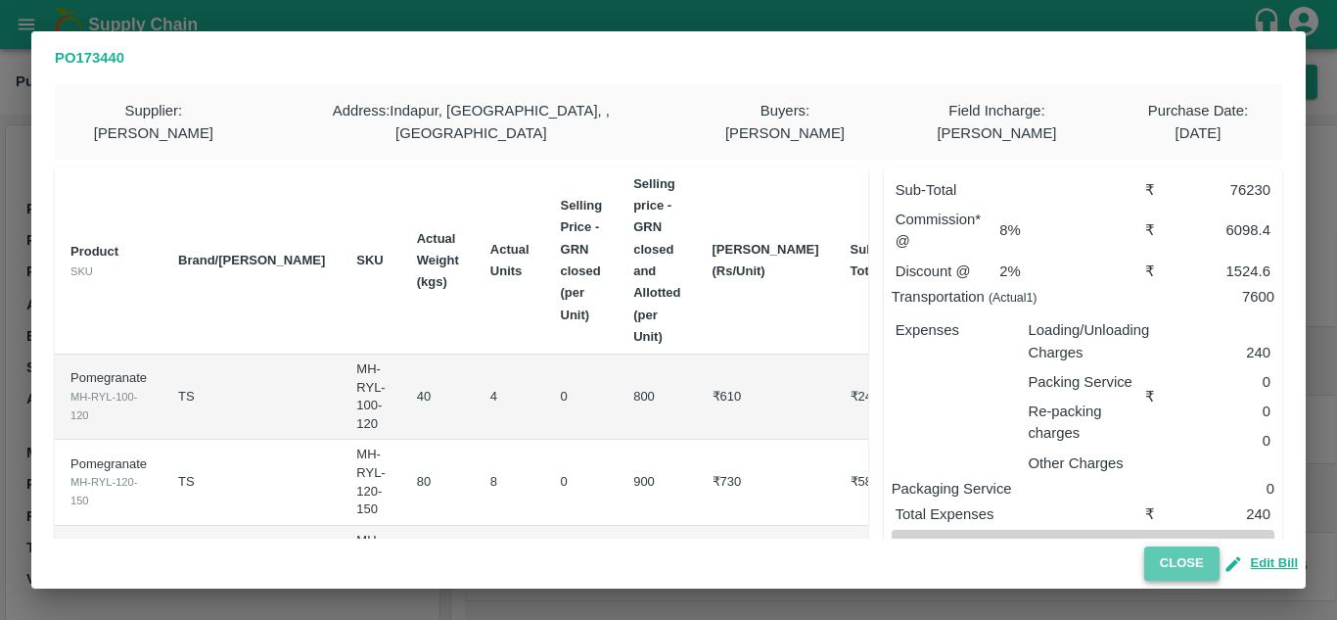
click at [1158, 554] on button "Close" at bounding box center [1181, 563] width 75 height 34
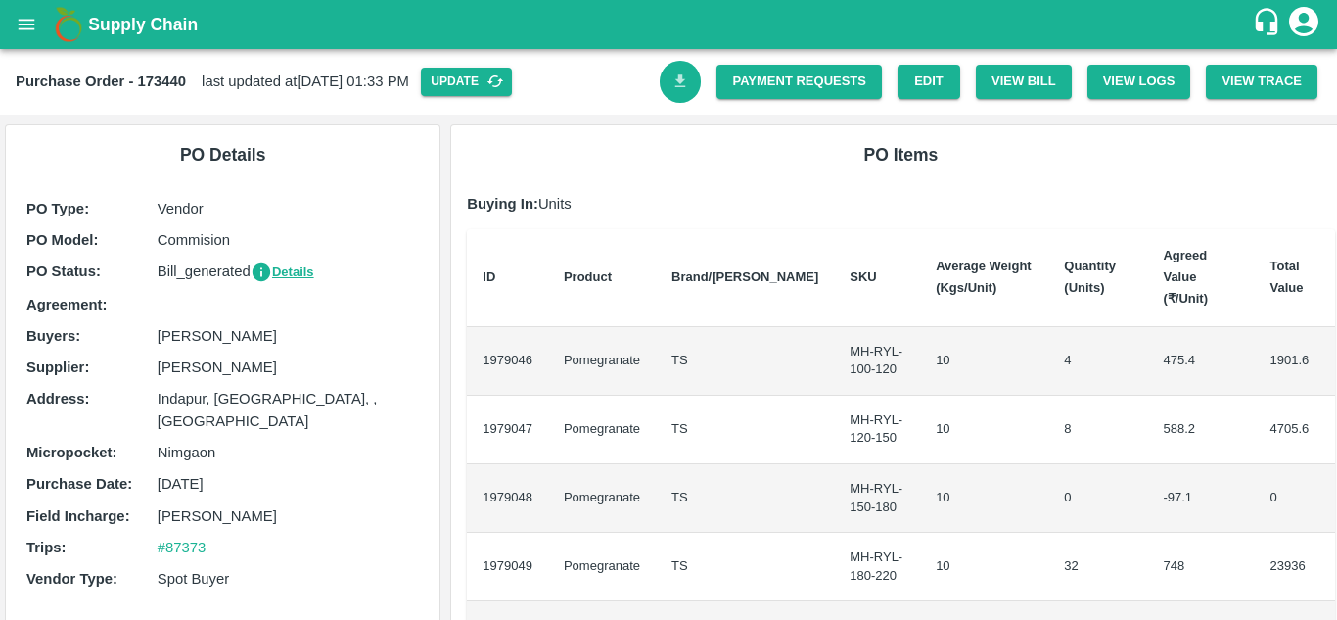
click at [675, 81] on icon "Download Bill" at bounding box center [680, 80] width 11 height 13
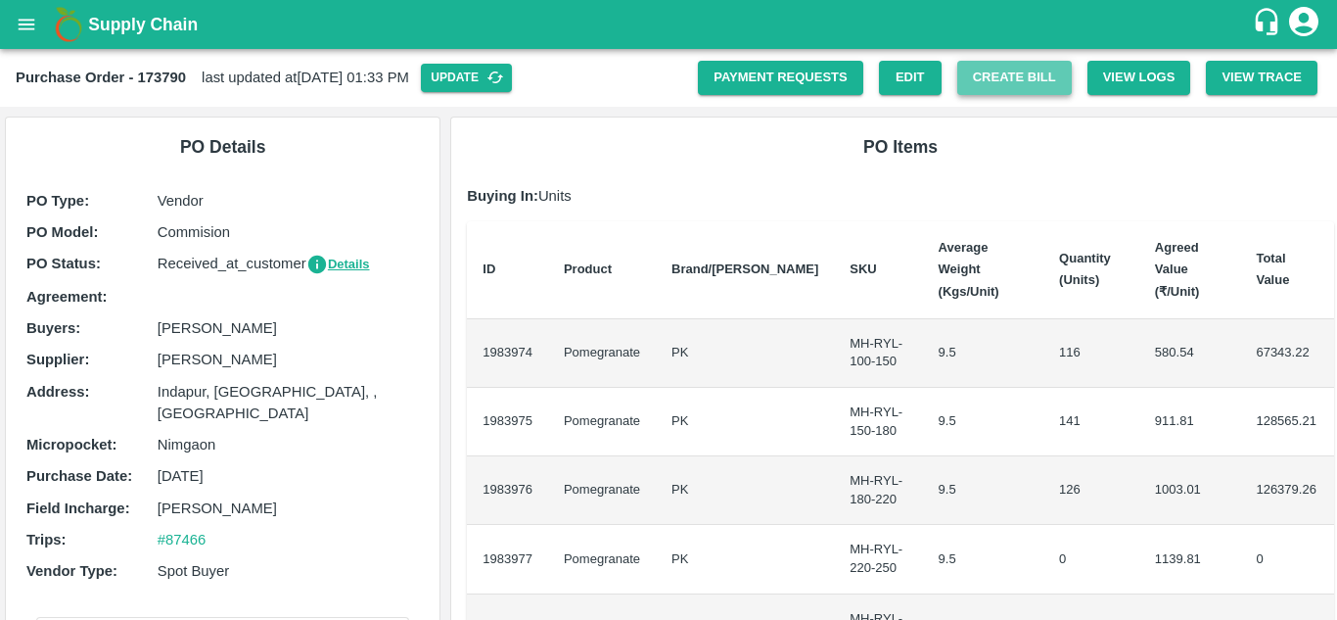
click at [1003, 66] on button "Create Bill" at bounding box center [1014, 78] width 115 height 34
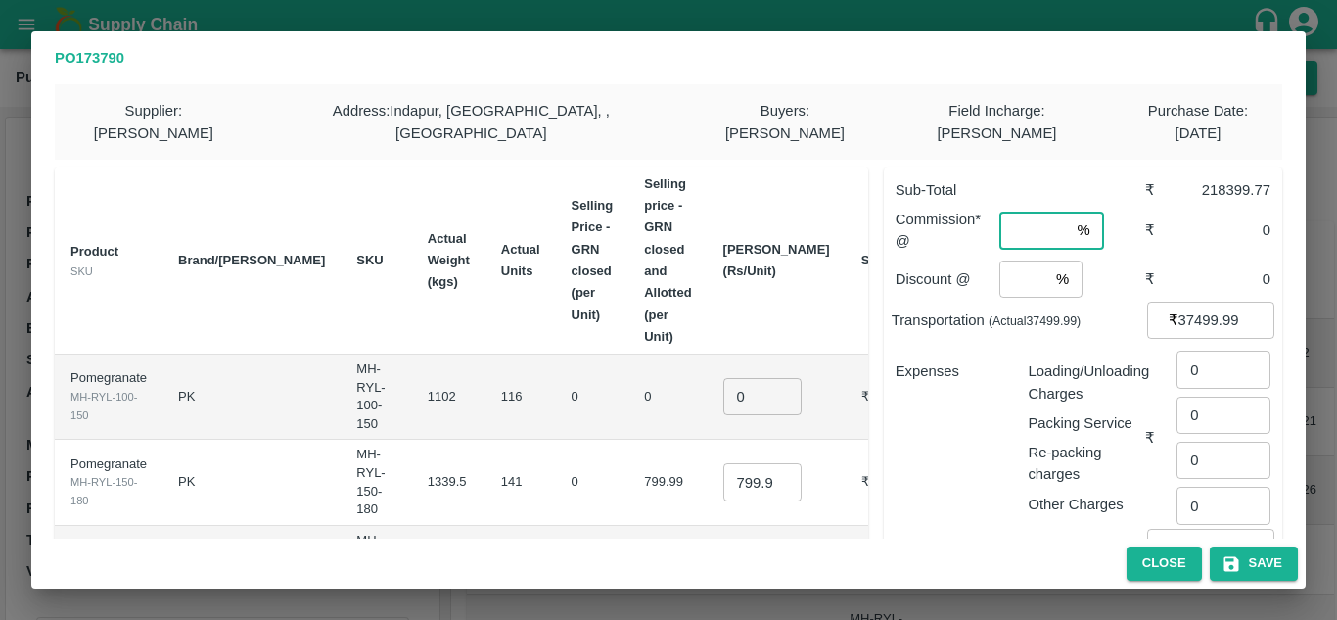
click at [1020, 217] on input "number" at bounding box center [1034, 229] width 70 height 37
type input "8"
click at [1010, 265] on input "number" at bounding box center [1023, 278] width 49 height 37
type input "2"
click at [984, 369] on div "Expenses" at bounding box center [946, 430] width 133 height 170
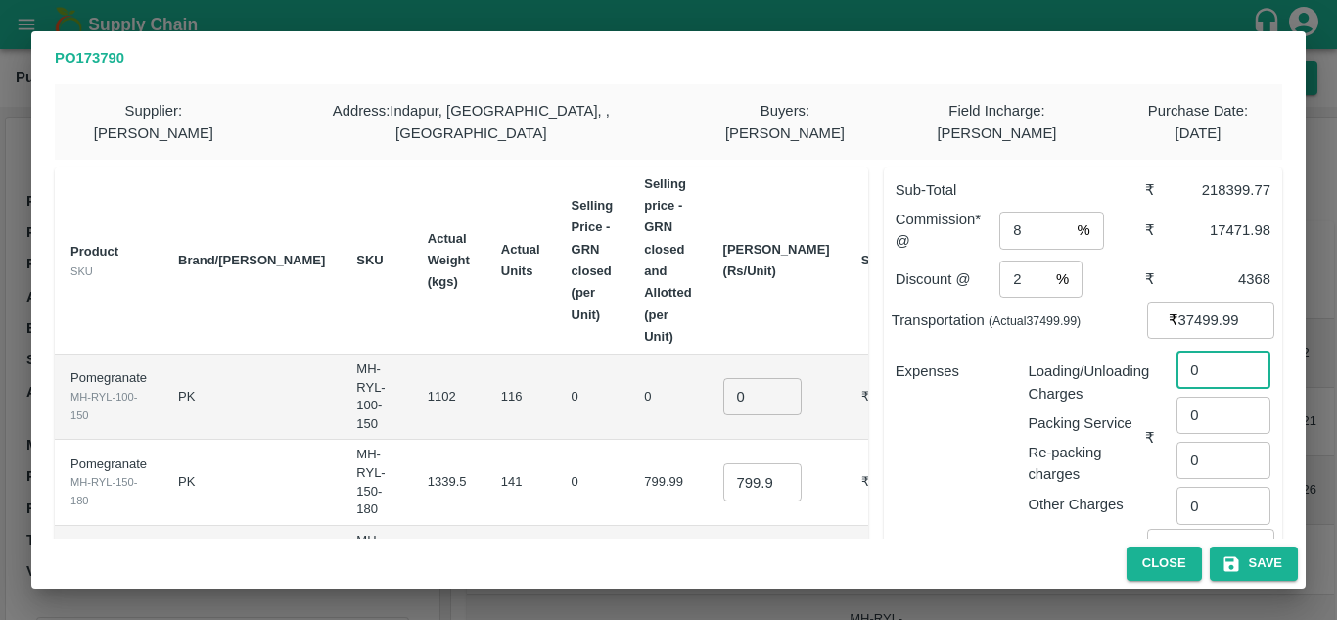
click at [1212, 350] on input "0" at bounding box center [1224, 368] width 94 height 37
type input "1668"
click at [939, 385] on div "Expenses" at bounding box center [946, 430] width 133 height 170
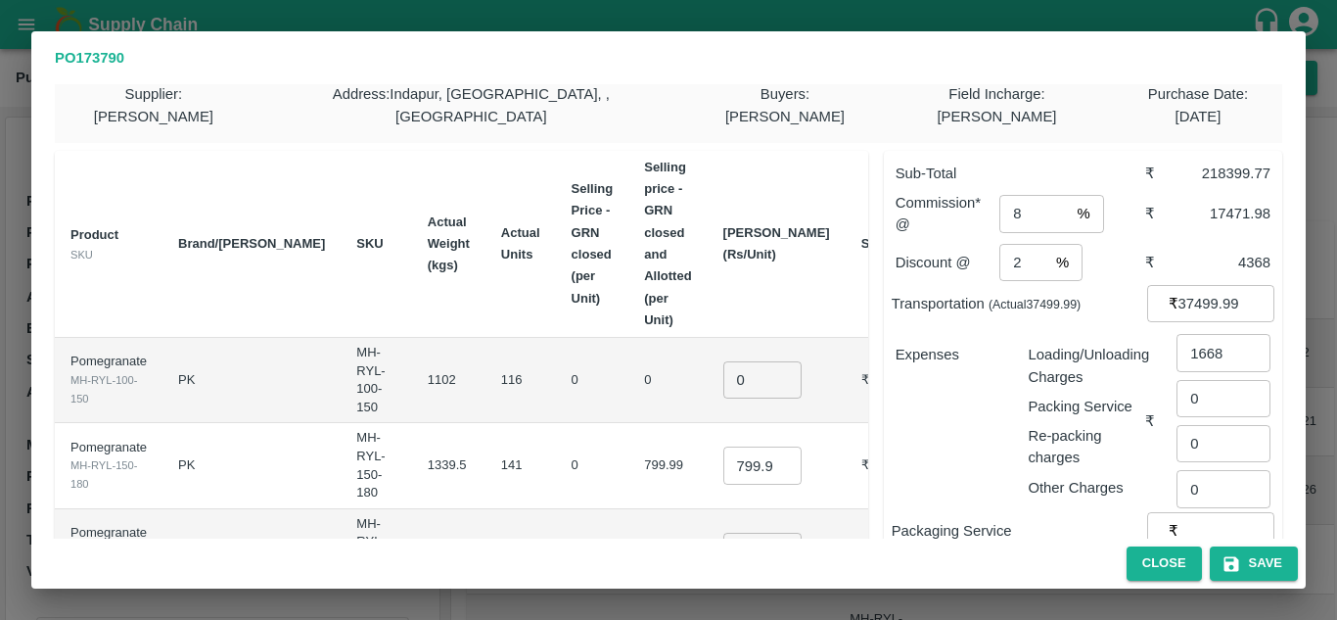
scroll to position [19, 0]
click at [723, 359] on input "0" at bounding box center [762, 377] width 78 height 37
type input "650"
click at [489, 421] on td "141" at bounding box center [521, 463] width 70 height 85
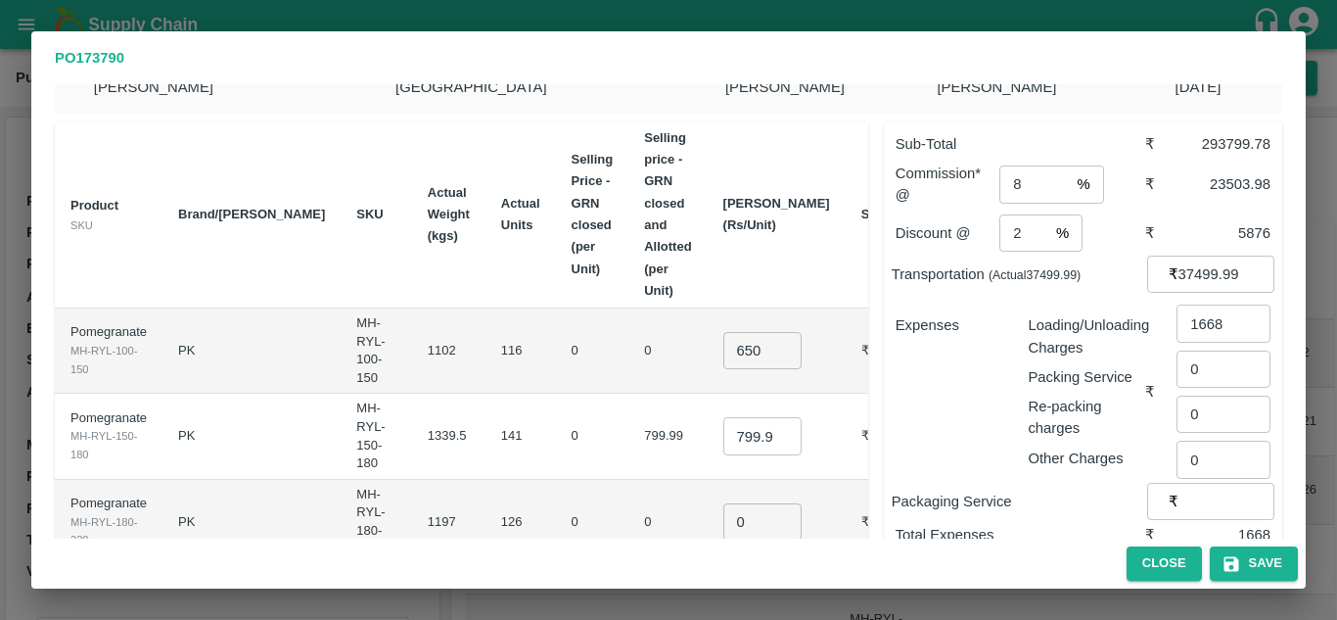
scroll to position [67, 0]
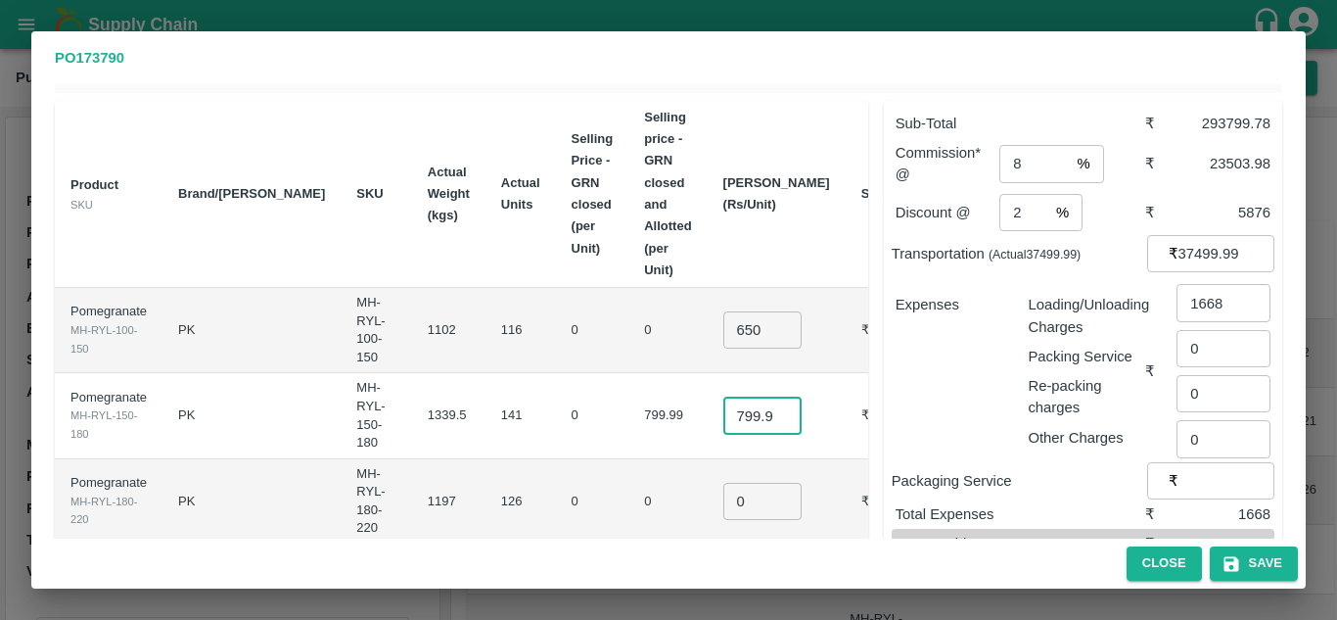
click at [723, 396] on input "799.9949999999999" at bounding box center [762, 414] width 78 height 37
type input "850"
click at [556, 392] on td "0" at bounding box center [592, 415] width 73 height 85
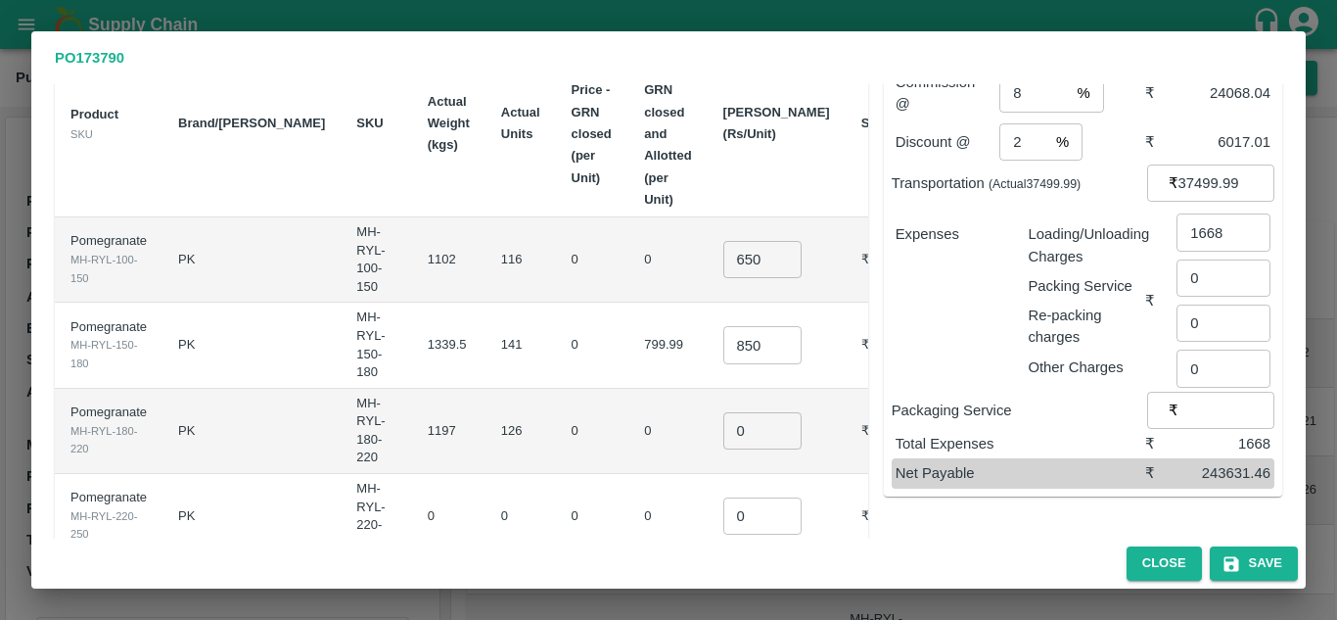
scroll to position [138, 0]
click at [723, 411] on input "0" at bounding box center [762, 429] width 78 height 37
type input "950"
click at [556, 404] on td "0" at bounding box center [592, 430] width 73 height 85
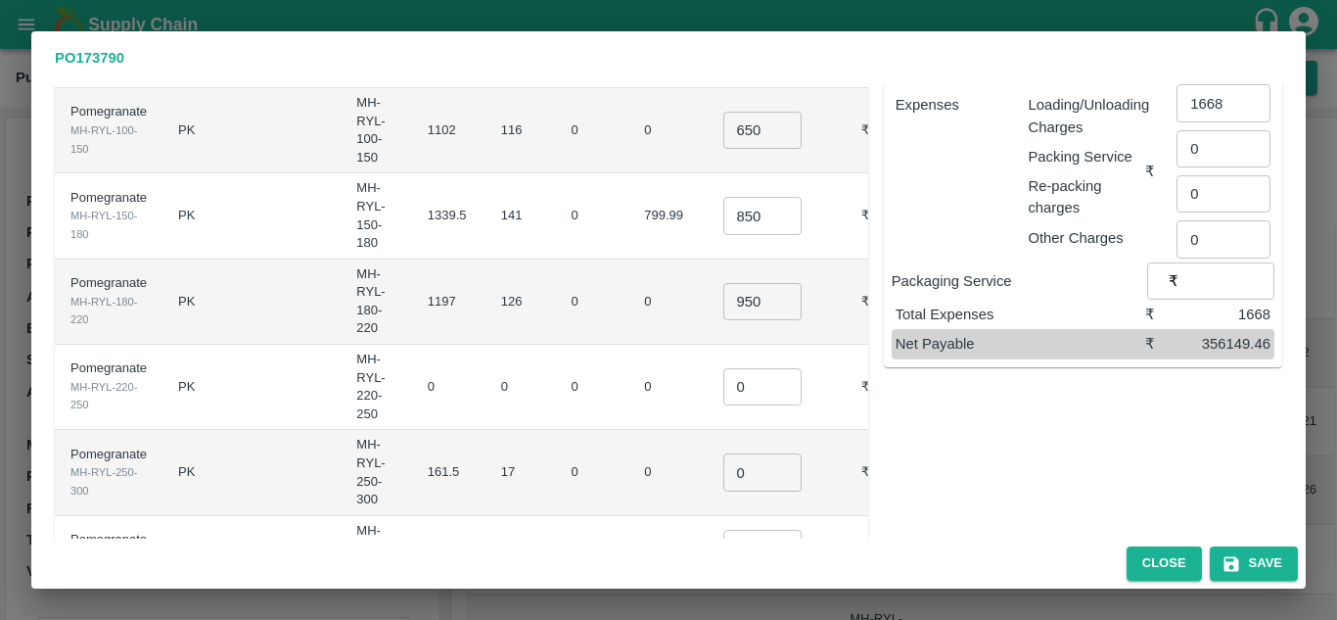
scroll to position [286, 0]
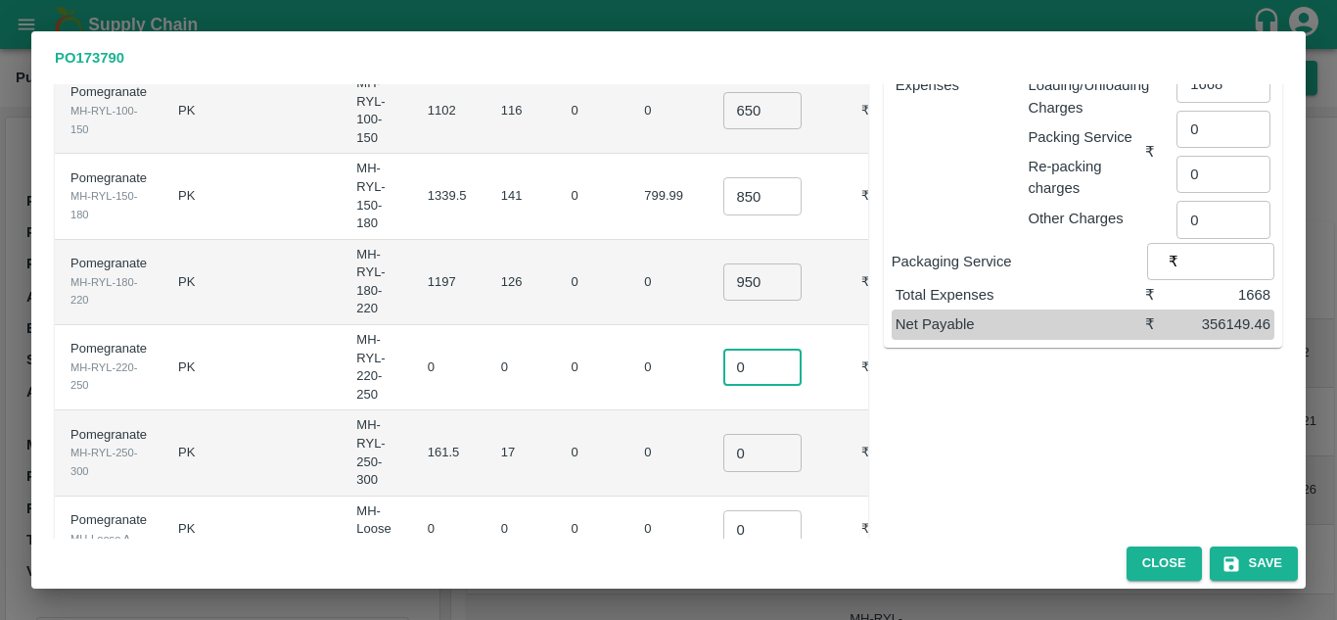
click at [723, 348] on input "0" at bounding box center [762, 366] width 78 height 37
type input "0.1"
click at [723, 434] on input "0" at bounding box center [762, 452] width 78 height 37
click at [556, 410] on td "0" at bounding box center [592, 452] width 73 height 85
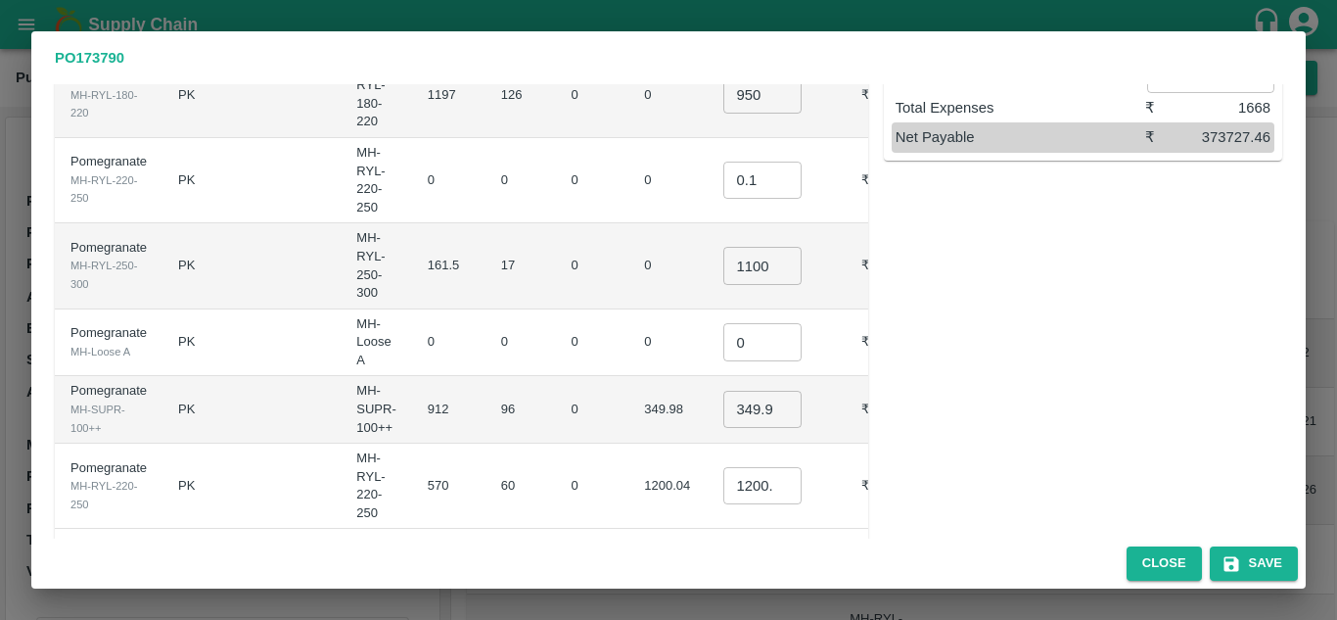
scroll to position [472, 0]
click at [723, 248] on input "1100" at bounding box center [762, 266] width 78 height 37
type input "1200"
click at [723, 468] on input "1200.04" at bounding box center [762, 486] width 78 height 37
type input "1100.04"
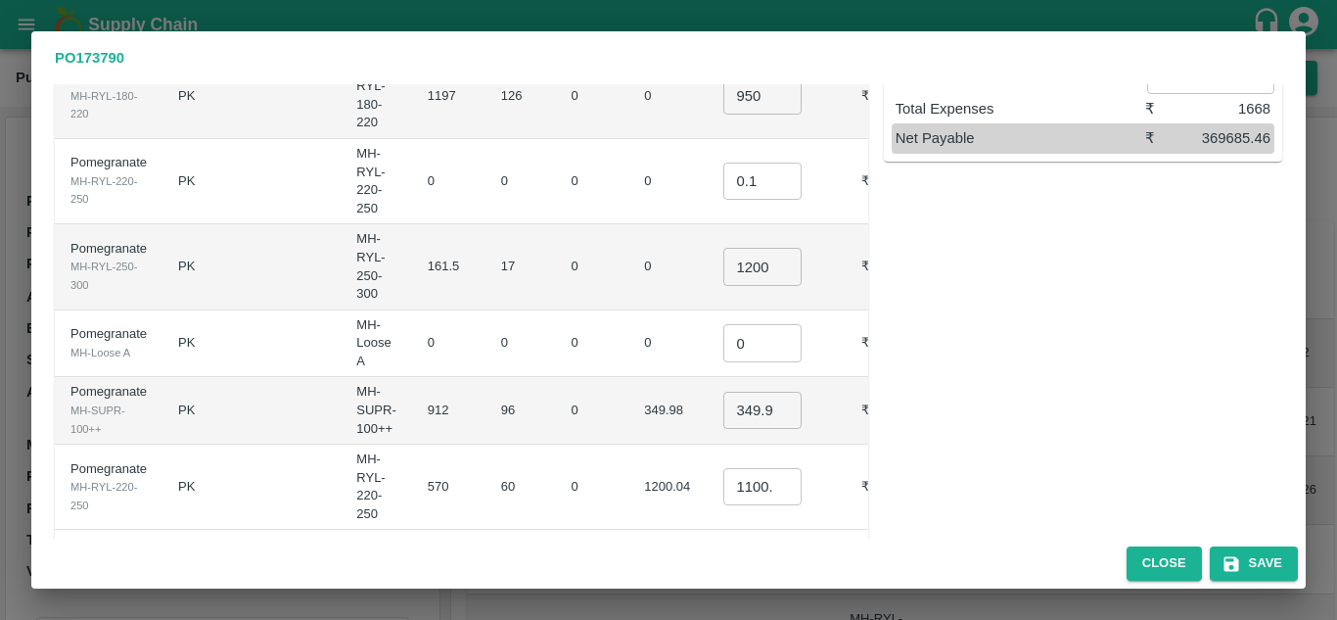
click at [576, 444] on td "0" at bounding box center [592, 486] width 73 height 85
click at [723, 392] on input "349.98" at bounding box center [762, 410] width 78 height 37
type input "450"
click at [486, 310] on td "0" at bounding box center [521, 344] width 70 height 68
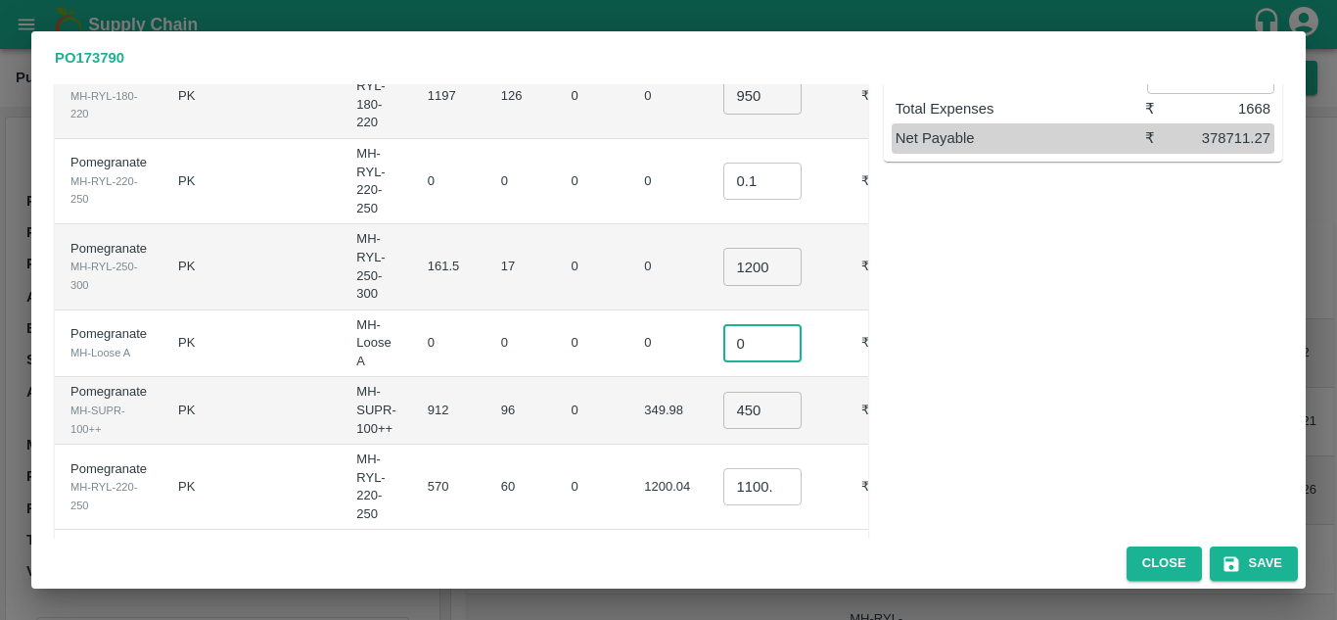
click at [732, 324] on input "0" at bounding box center [762, 342] width 78 height 37
type input "0.1"
click at [628, 377] on td "349.98" at bounding box center [667, 411] width 78 height 68
click at [723, 392] on input "450" at bounding box center [762, 410] width 78 height 37
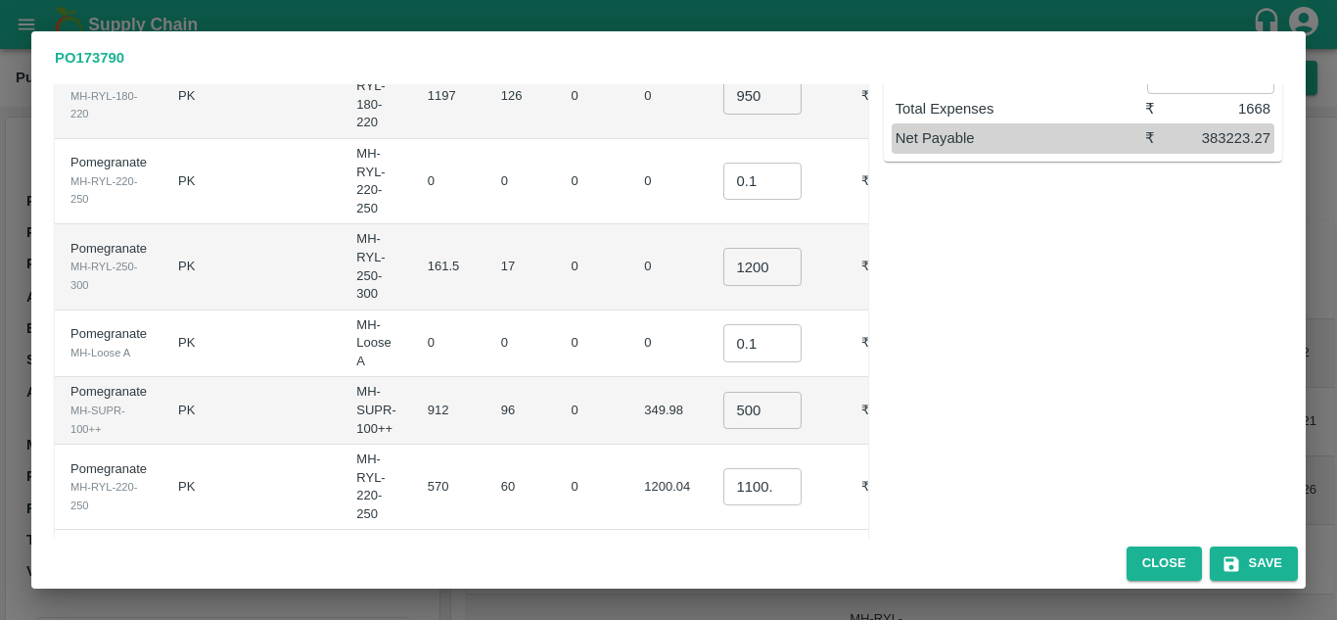
click at [568, 389] on td "0" at bounding box center [592, 411] width 73 height 68
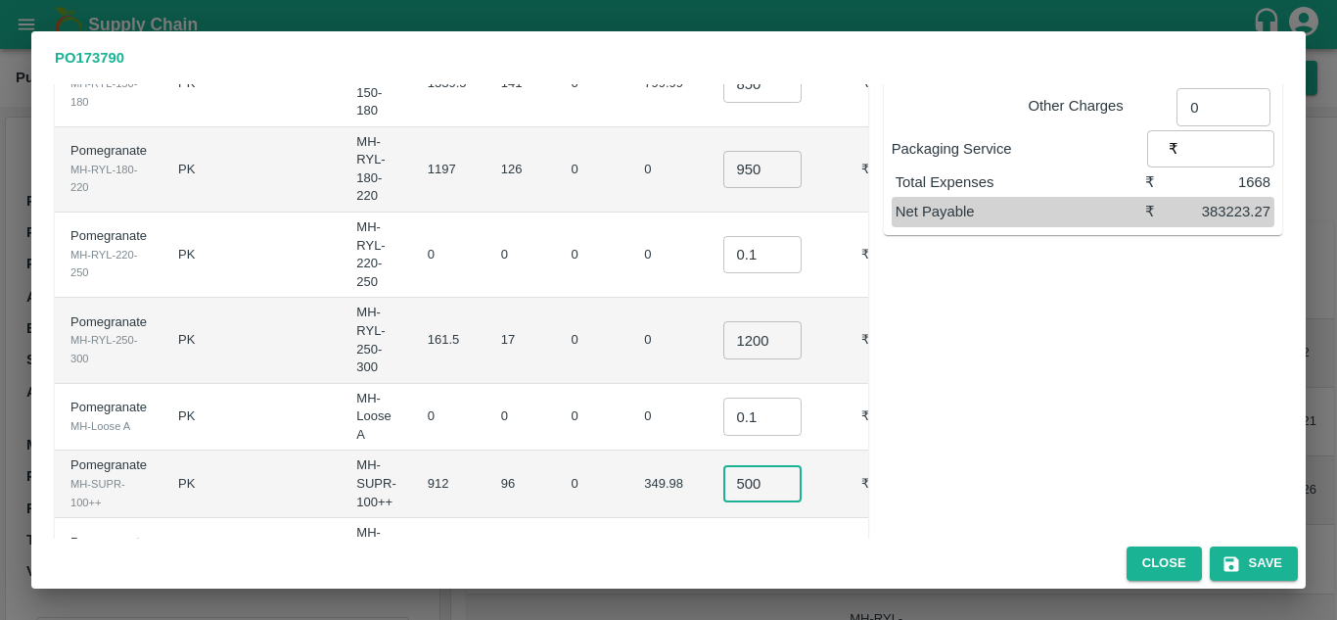
click at [723, 465] on input "500" at bounding box center [762, 483] width 78 height 37
type input "480"
click at [486, 384] on td "0" at bounding box center [521, 418] width 70 height 68
click at [556, 224] on td "0" at bounding box center [592, 254] width 73 height 85
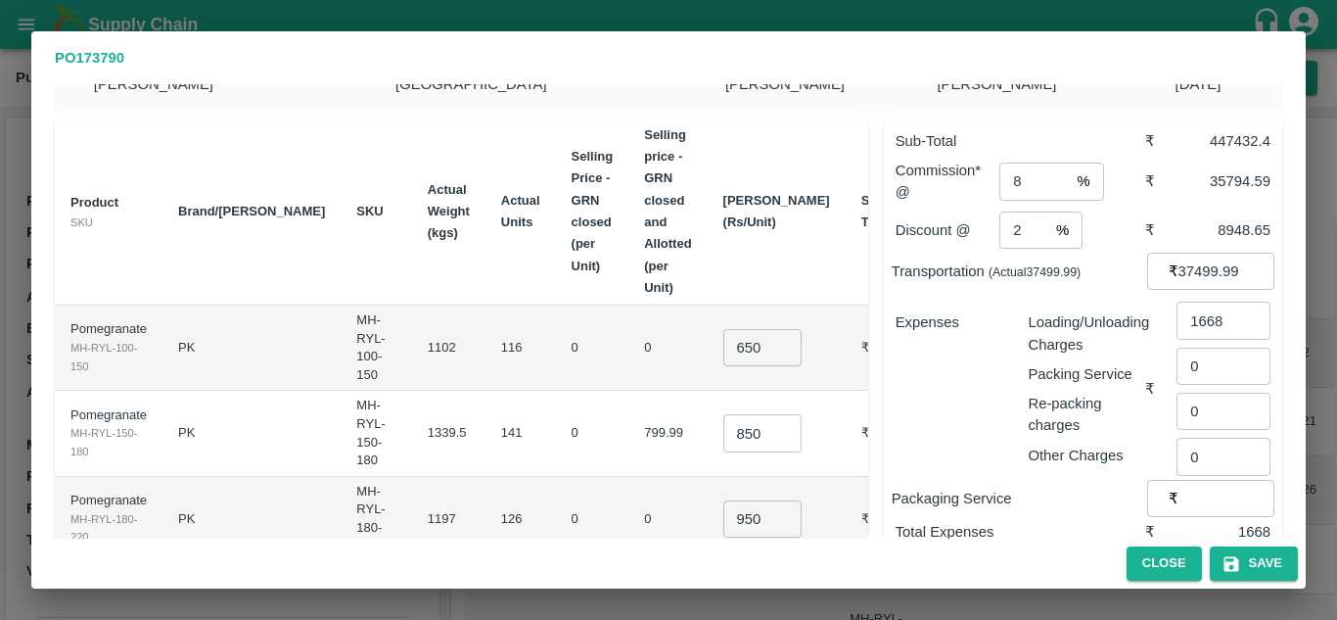
scroll to position [0, 0]
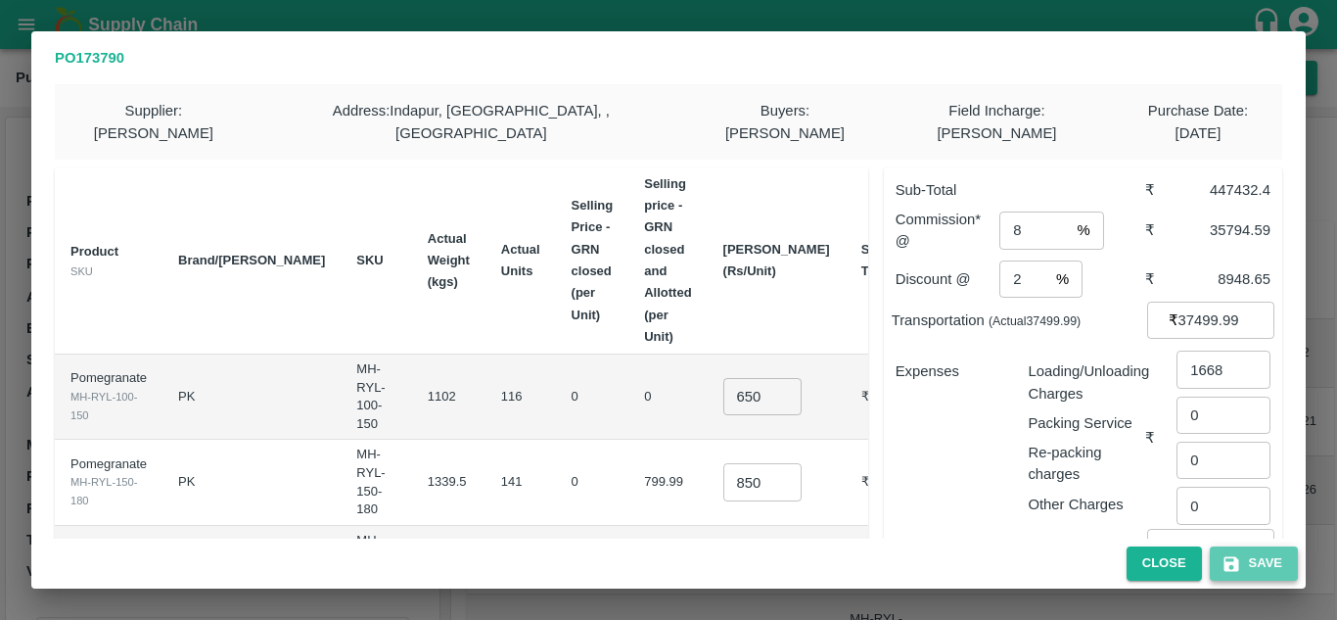
click at [1252, 561] on button "Save" at bounding box center [1254, 563] width 88 height 34
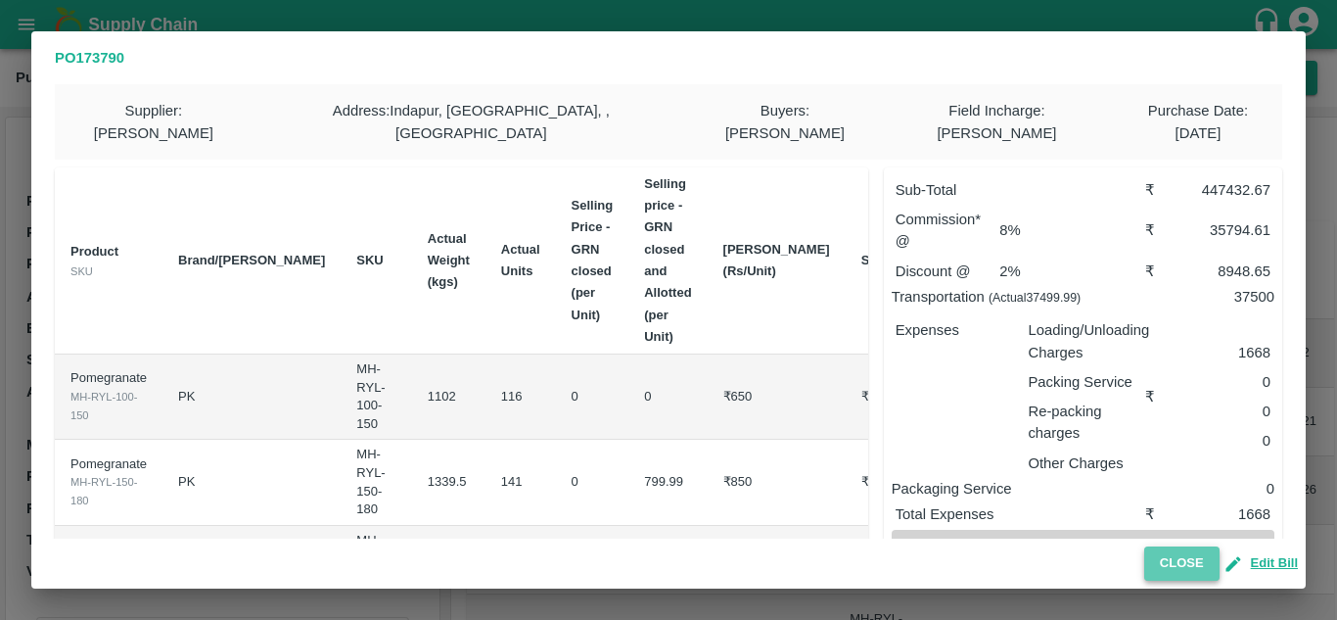
click at [1186, 565] on button "Close" at bounding box center [1181, 563] width 75 height 34
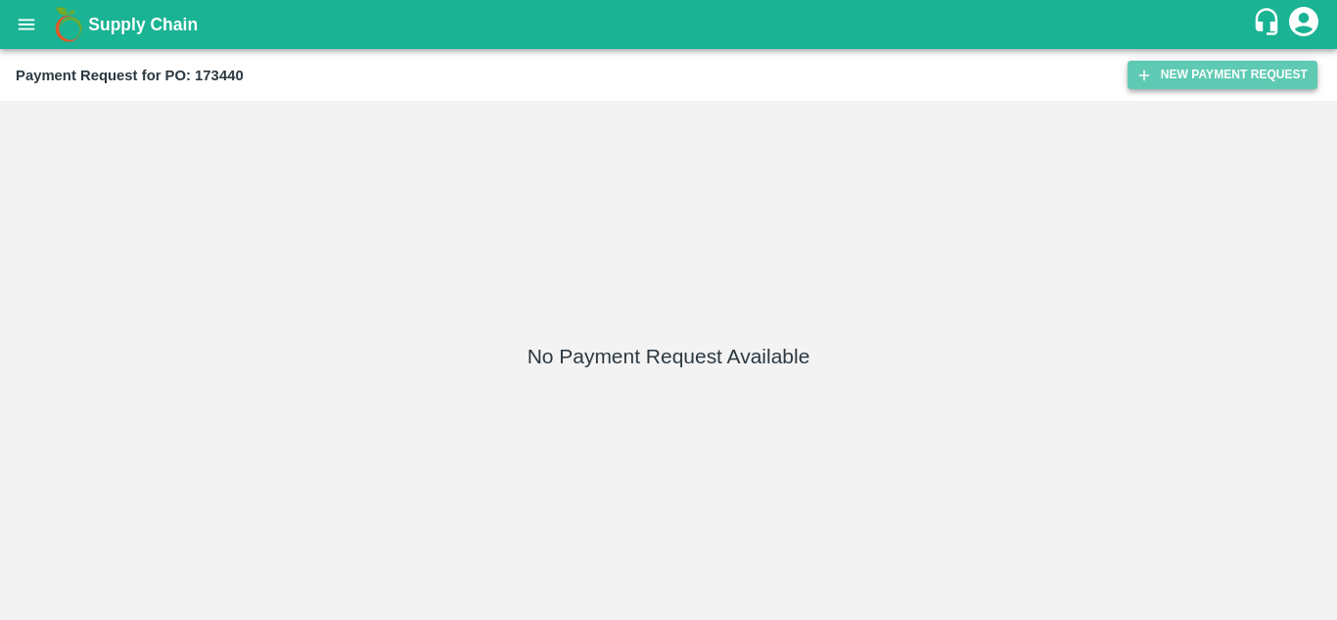
click at [1241, 79] on button "New Payment Request" at bounding box center [1223, 75] width 190 height 28
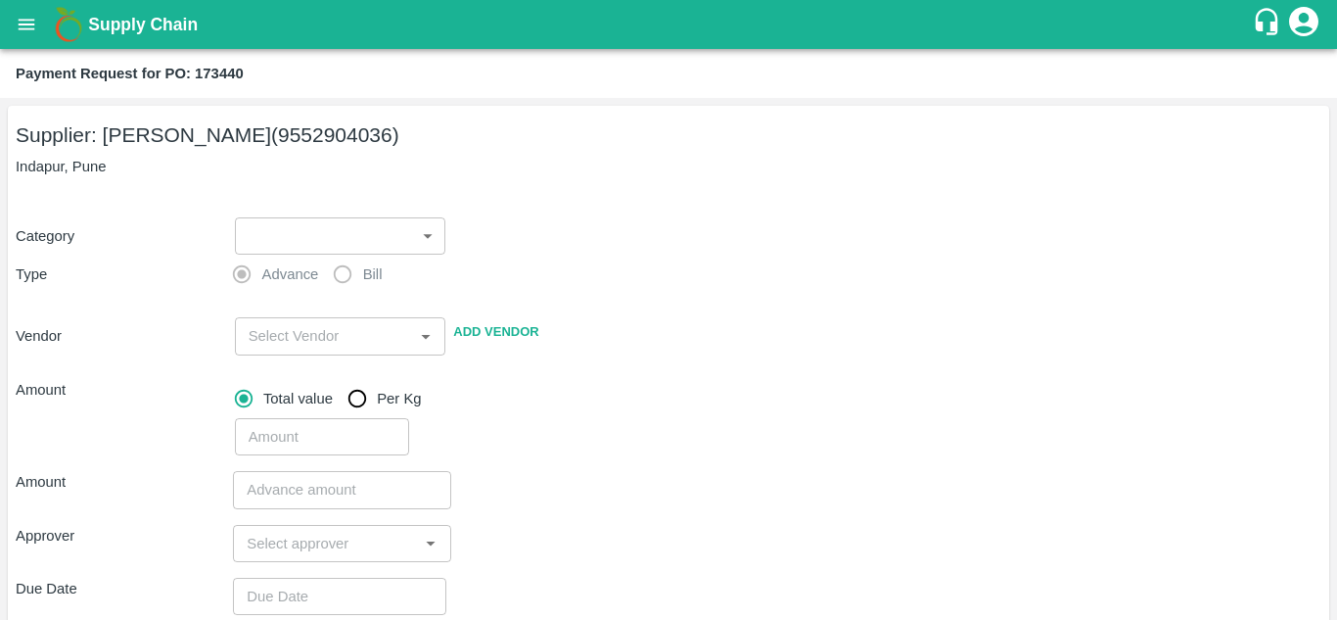
click at [303, 240] on body "Supply Chain Payment Request for PO: 173440 Supplier: SHIVAJI RAJARAM AVACHAR (…" at bounding box center [668, 310] width 1337 height 620
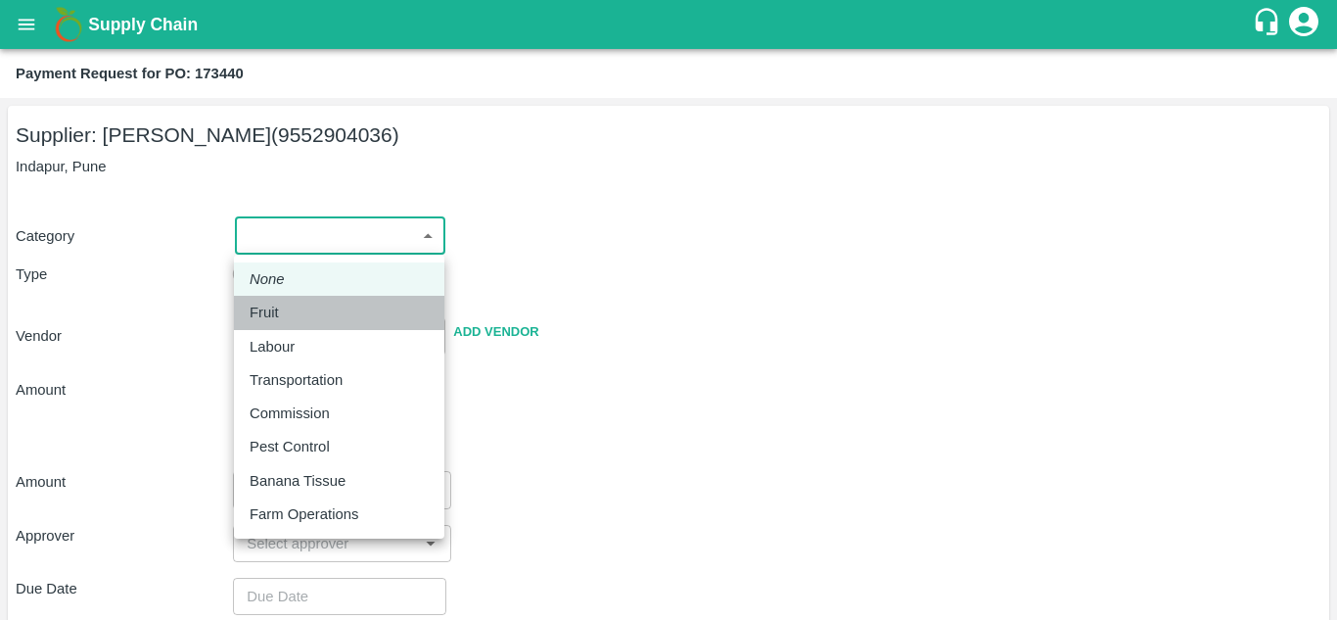
click at [280, 302] on div "Fruit" at bounding box center [269, 313] width 39 height 22
type input "1"
type input "SHIVAJI RAJARAM AVACHAR - 9552904036(Supplier)"
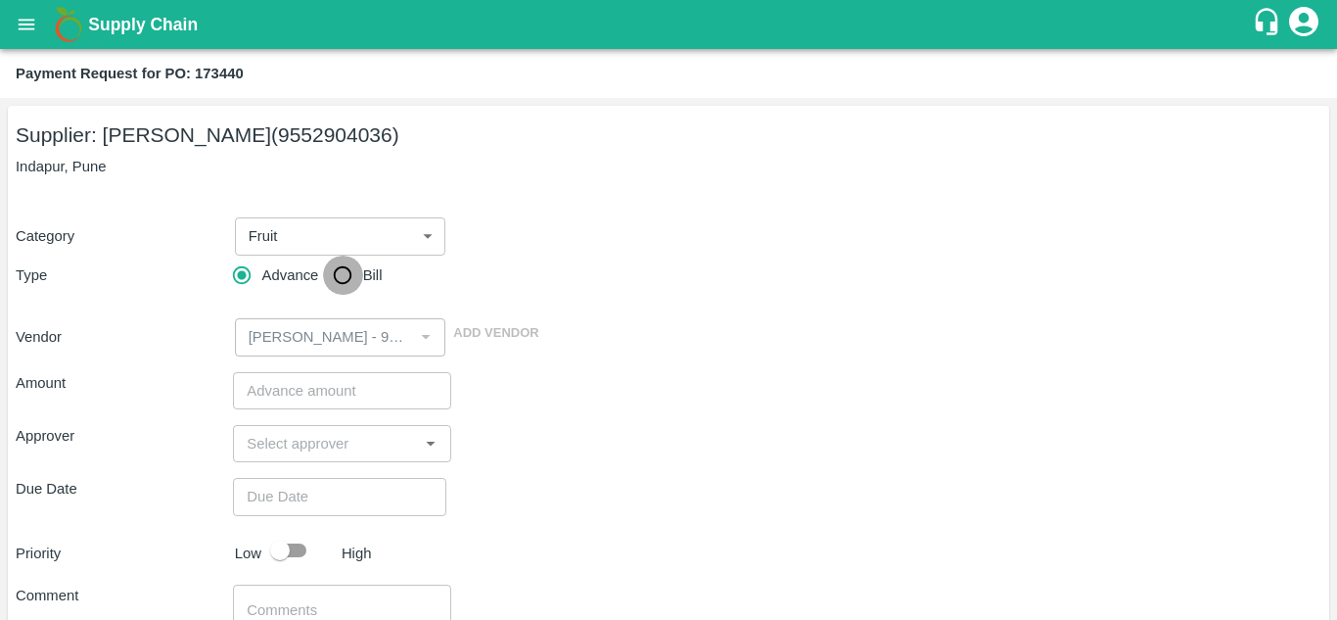
click at [340, 285] on input "Bill" at bounding box center [342, 274] width 39 height 39
radio input "true"
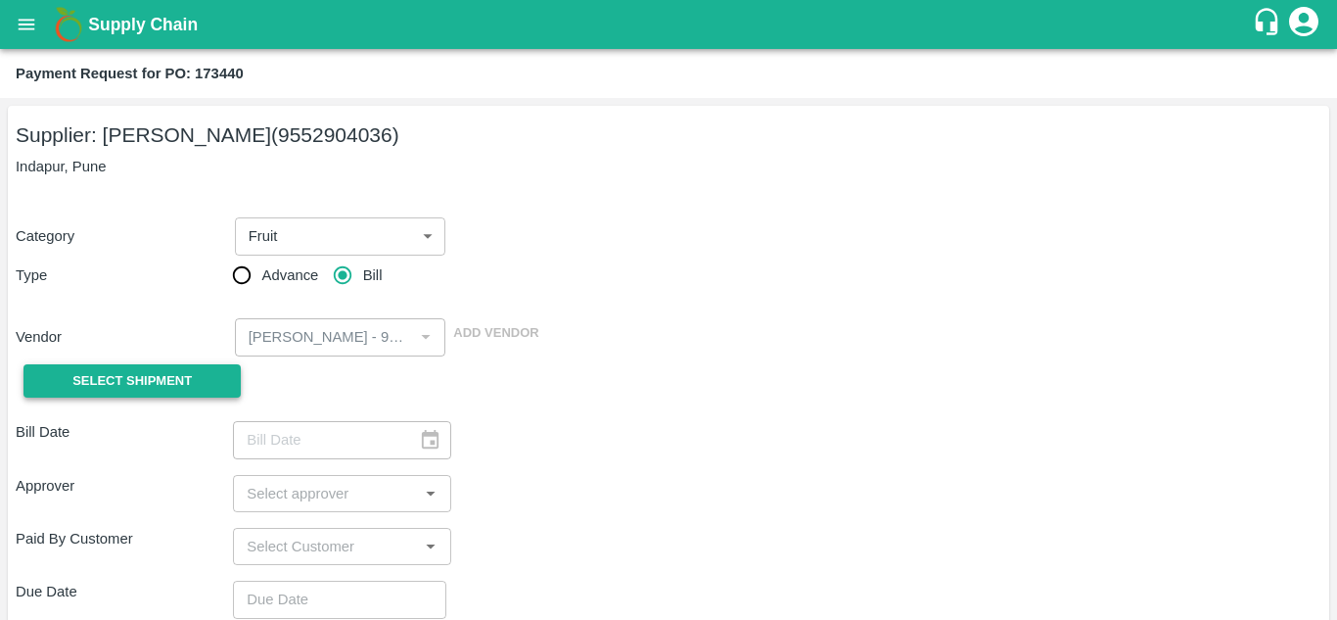
click at [160, 384] on span "Select Shipment" at bounding box center [131, 381] width 119 height 23
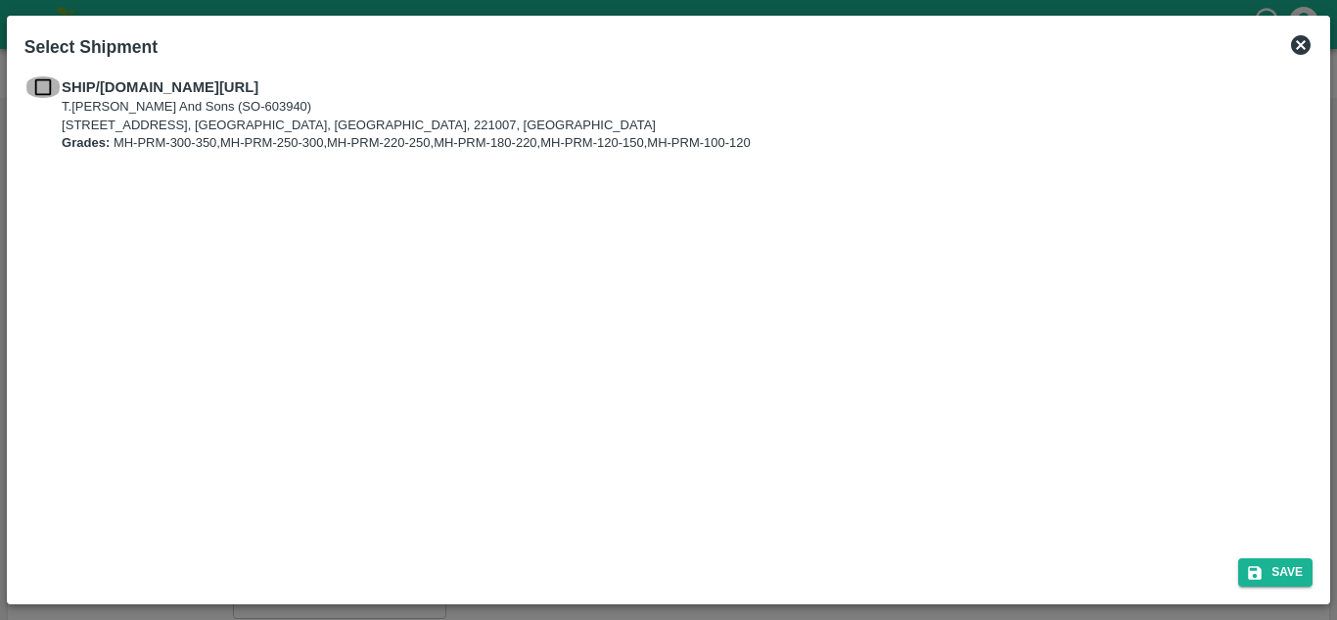
click at [28, 90] on input "checkbox" at bounding box center [42, 87] width 37 height 22
checkbox input "true"
click at [1287, 574] on button "Save" at bounding box center [1275, 572] width 74 height 28
type input "03/09/2025"
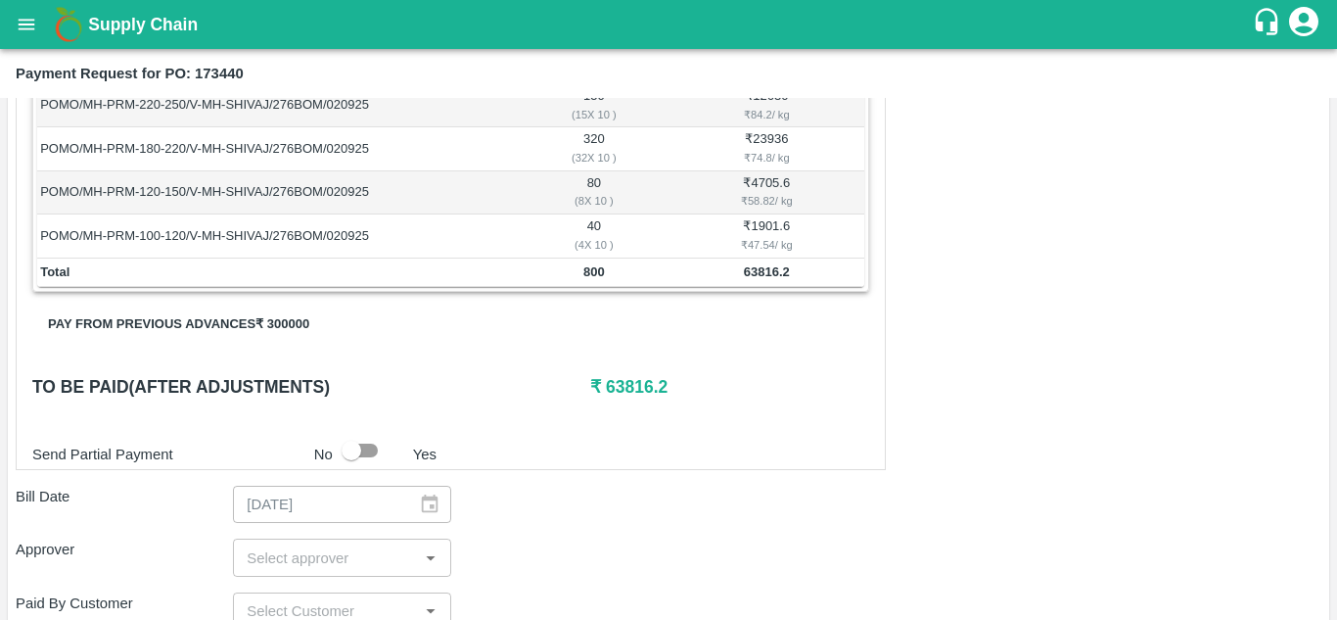
scroll to position [480, 0]
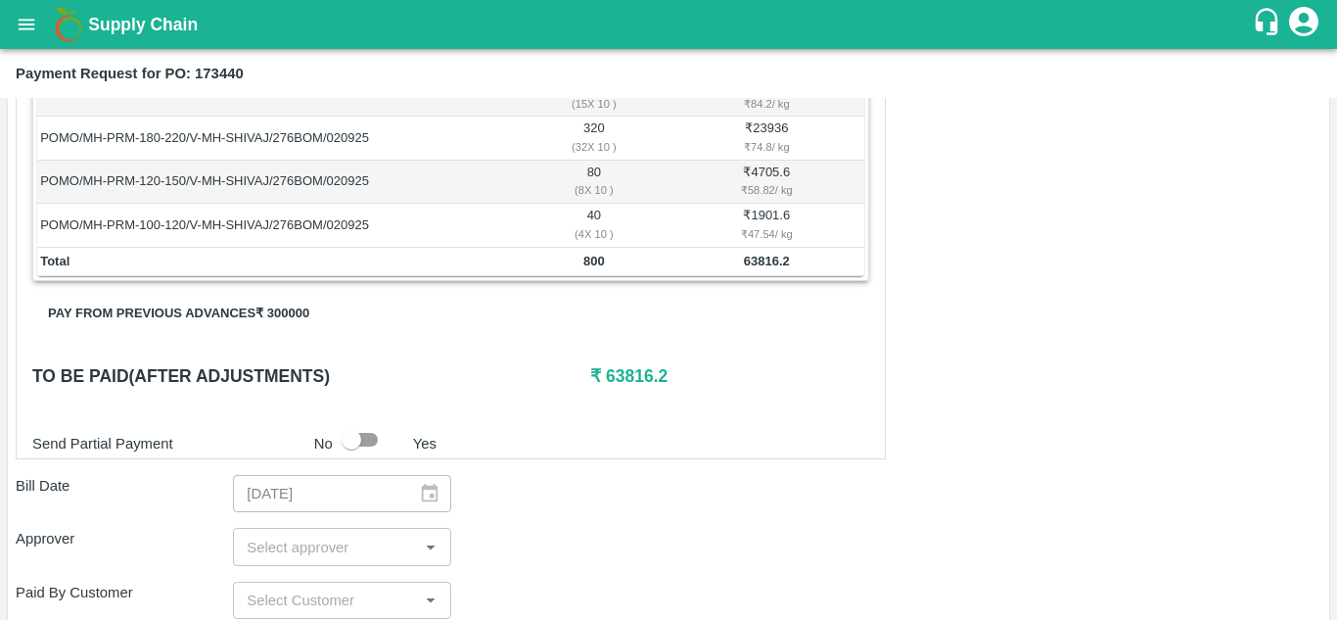
click at [379, 554] on input "input" at bounding box center [325, 546] width 173 height 25
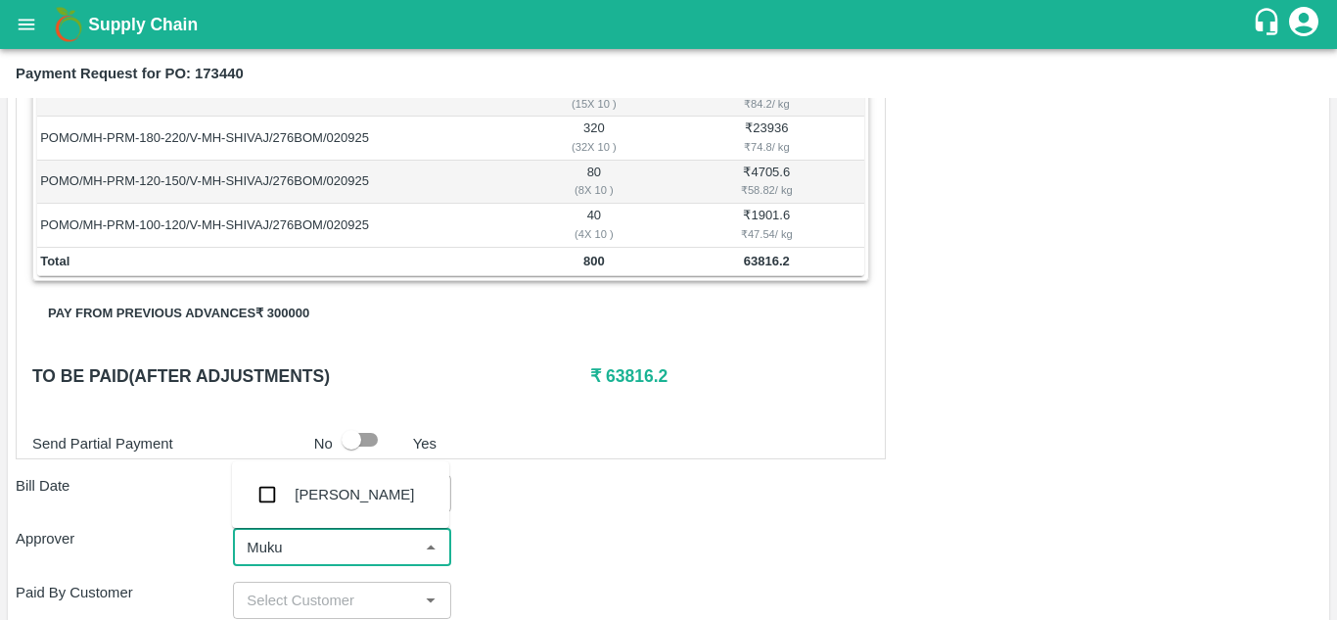
type input "Mukul"
click at [274, 492] on input "checkbox" at bounding box center [267, 494] width 39 height 39
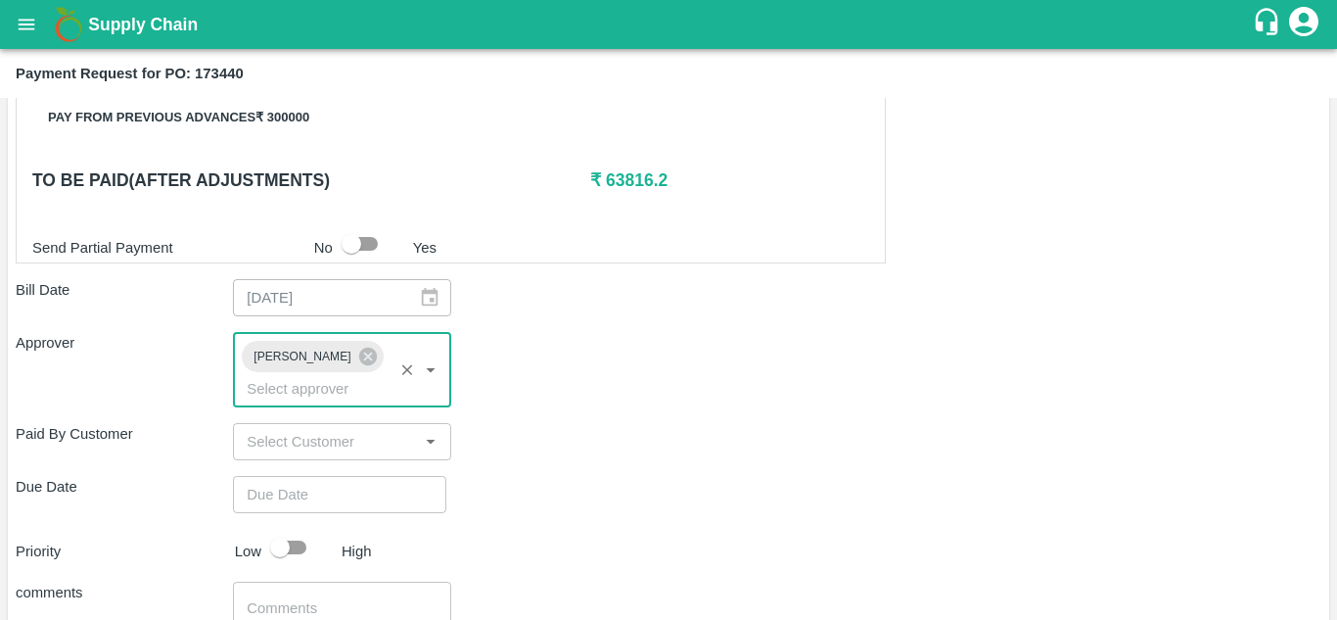
scroll to position [761, 0]
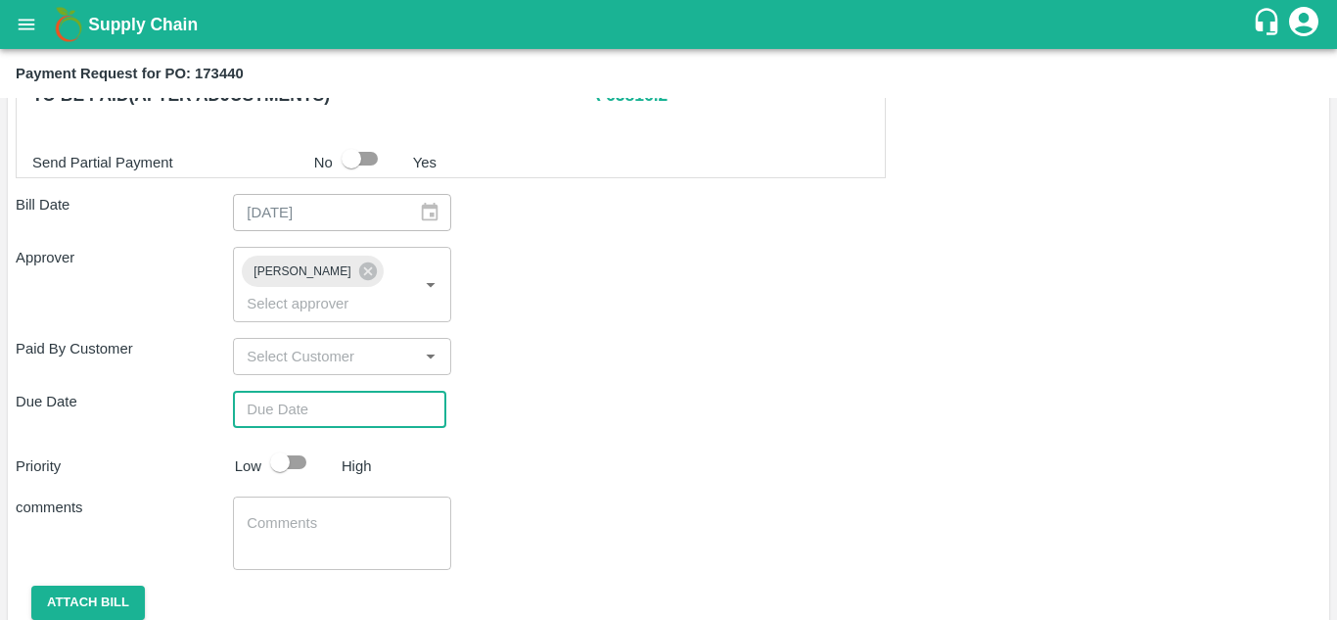
type input "DD/MM/YYYY hh:mm aa"
click at [245, 414] on input "DD/MM/YYYY hh:mm aa" at bounding box center [333, 409] width 200 height 37
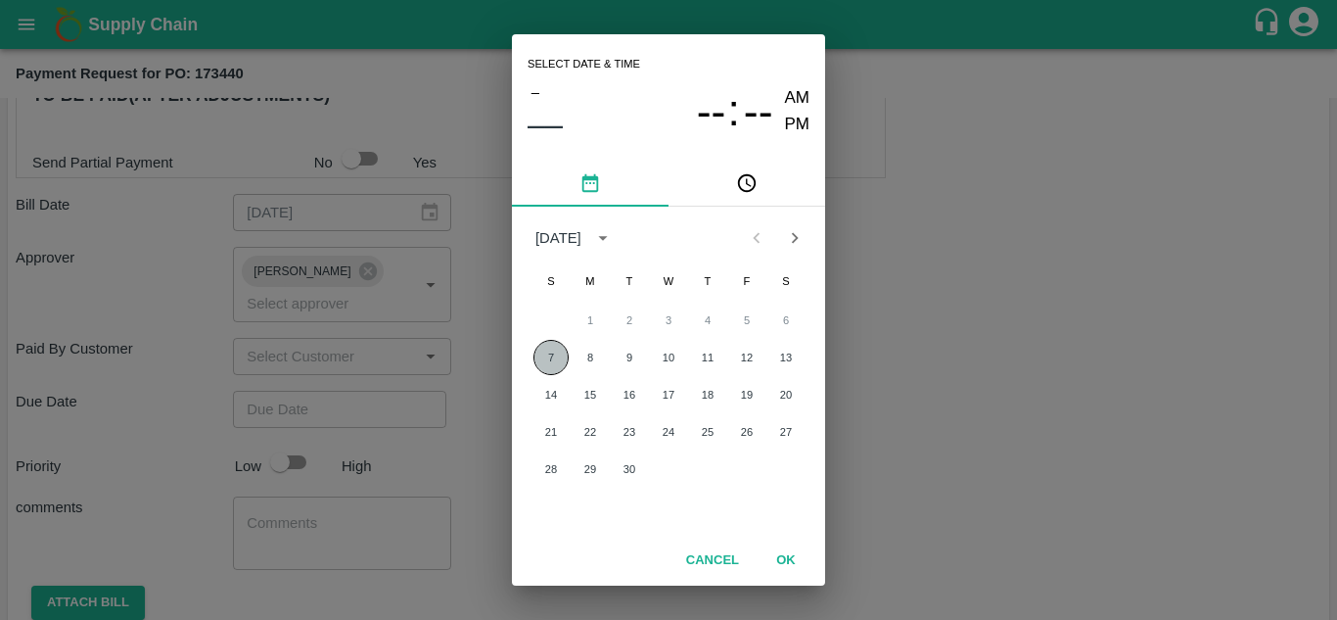
click at [557, 361] on button "7" at bounding box center [551, 357] width 35 height 35
type input "07/09/2025 12:00 AM"
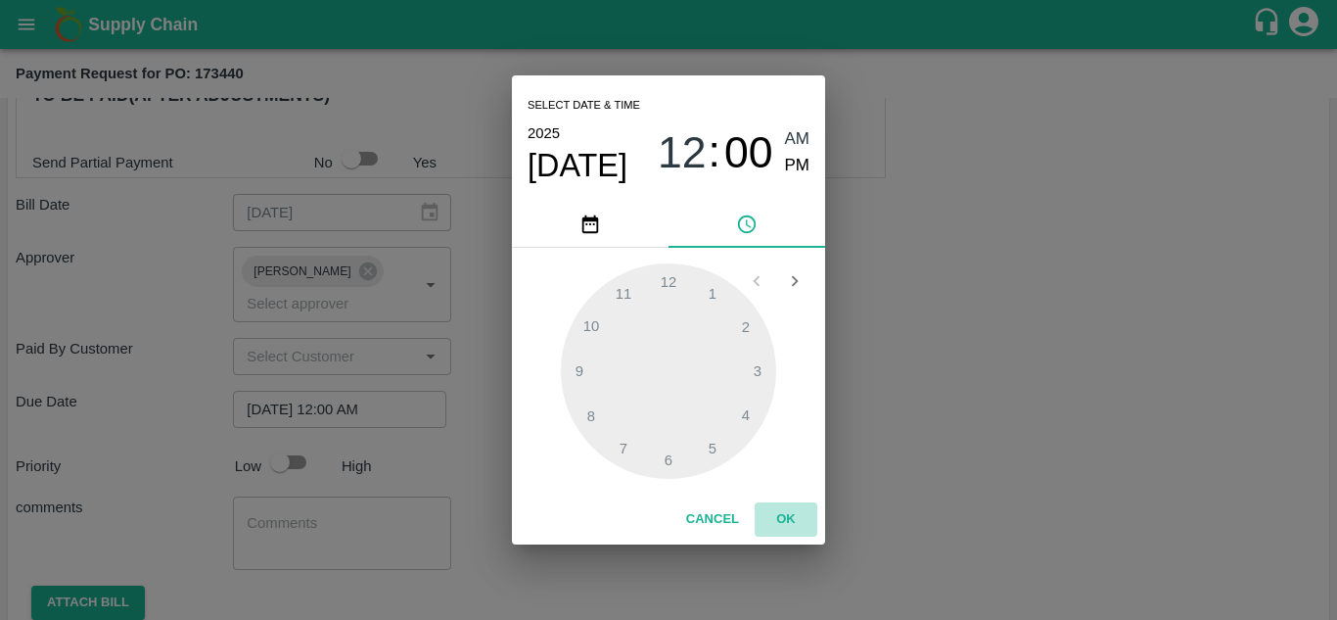
click at [779, 508] on button "OK" at bounding box center [786, 519] width 63 height 34
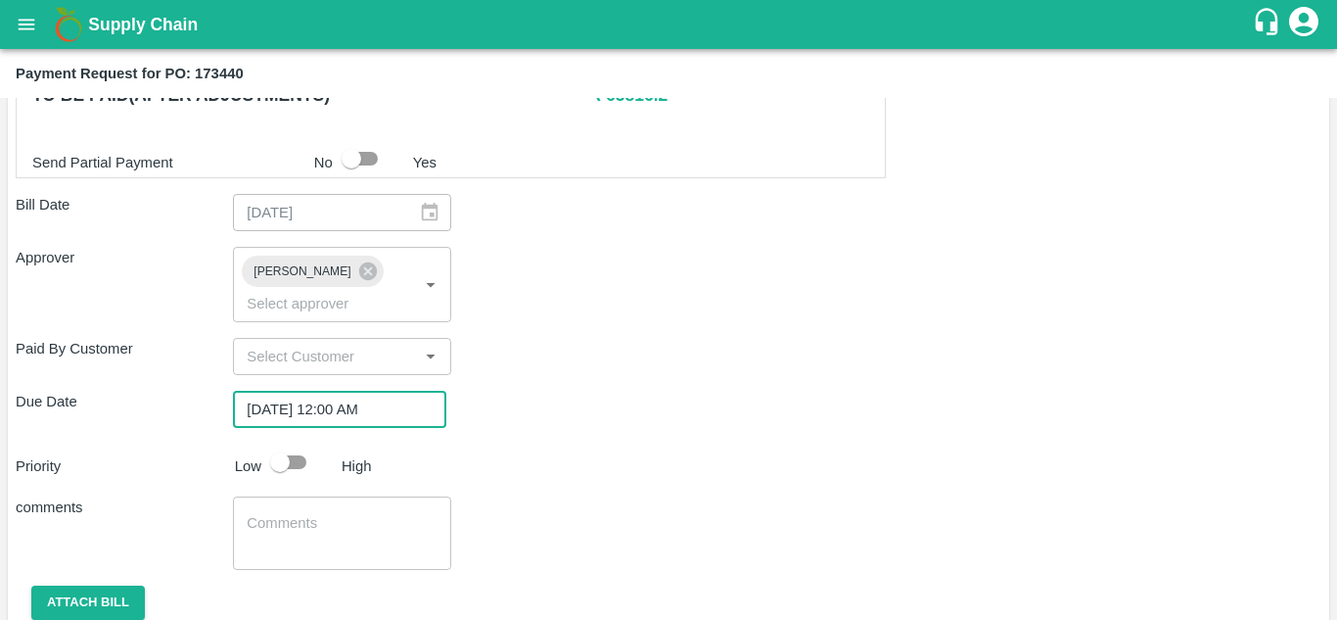
click at [288, 460] on input "checkbox" at bounding box center [280, 461] width 112 height 37
checkbox input "true"
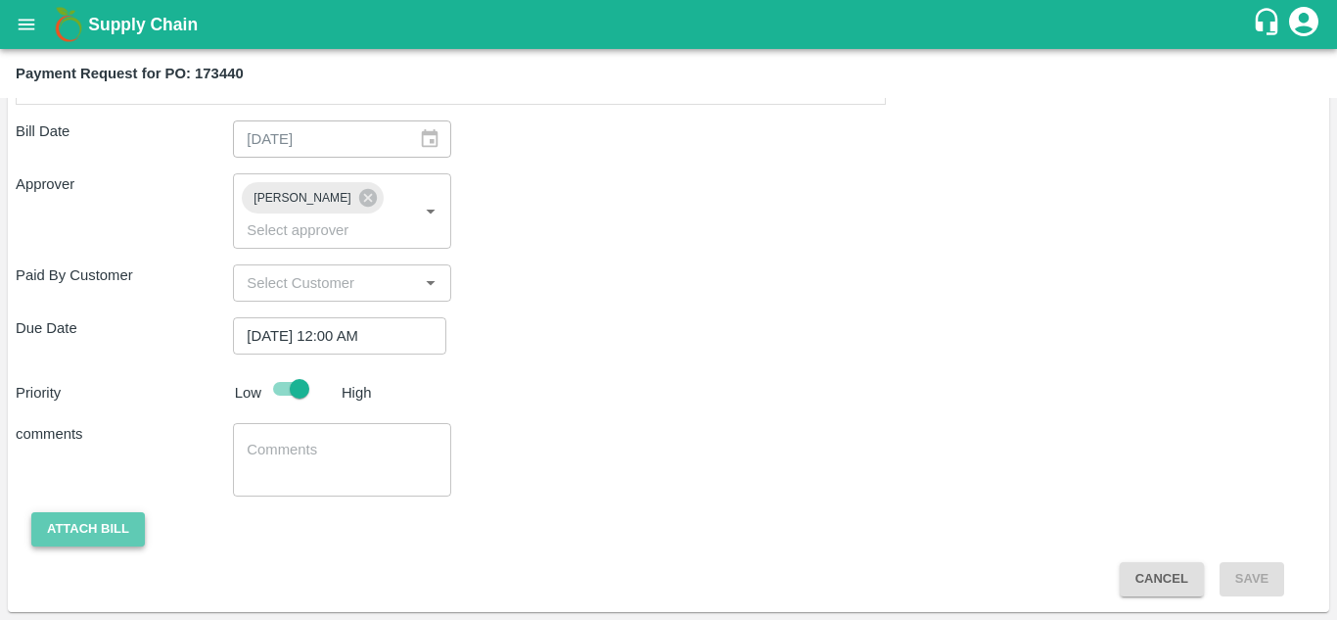
click at [119, 531] on button "Attach bill" at bounding box center [88, 529] width 114 height 34
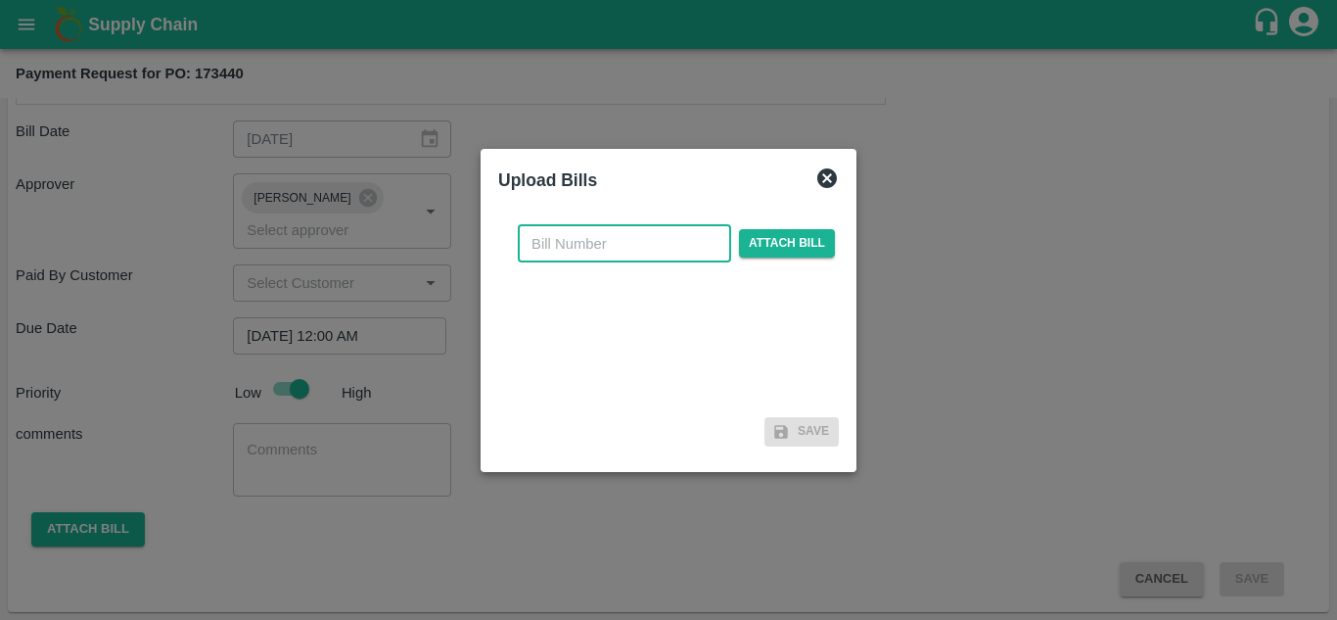
click at [589, 258] on input "text" at bounding box center [624, 243] width 213 height 37
type input "173440"
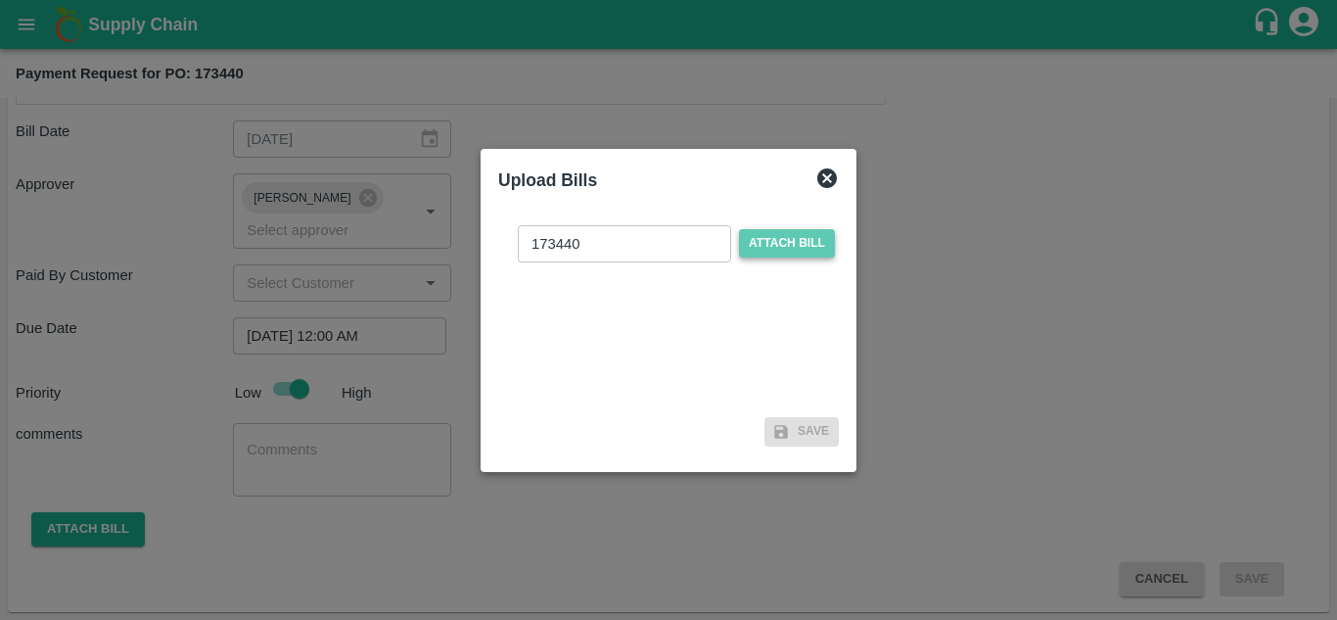
click at [780, 240] on span "Attach bill" at bounding box center [787, 243] width 96 height 28
click at [0, 0] on input "Attach bill" at bounding box center [0, 0] width 0 height 0
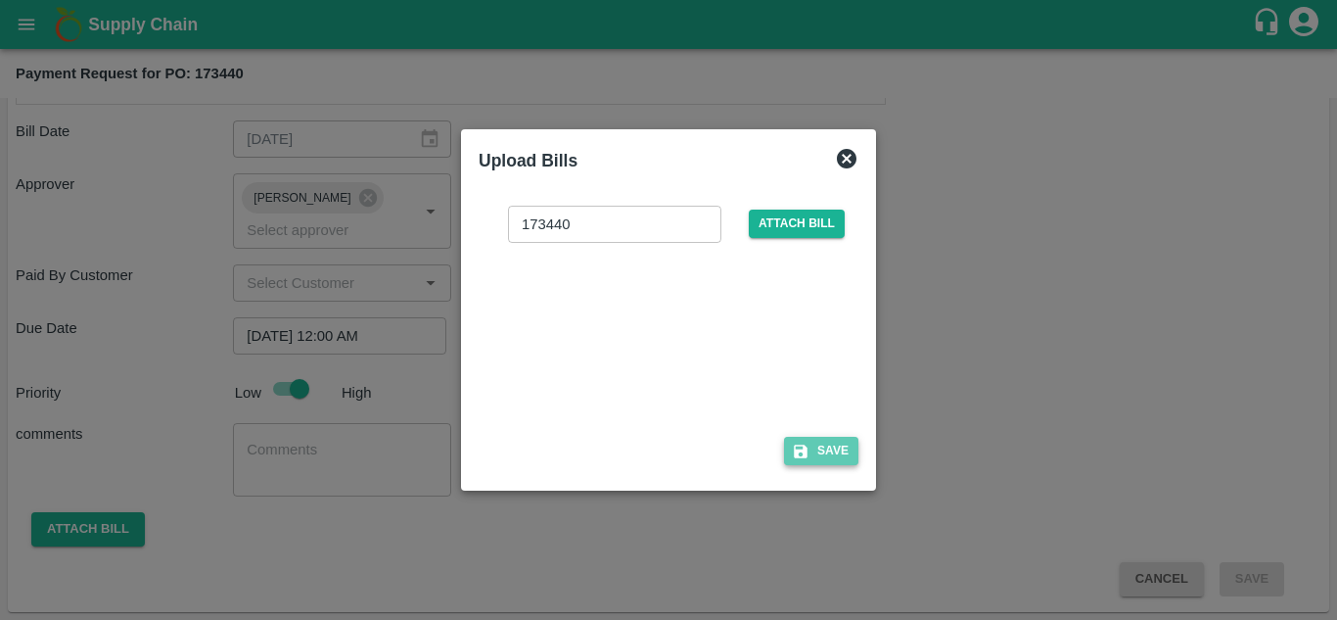
click at [797, 450] on icon "button" at bounding box center [801, 451] width 14 height 14
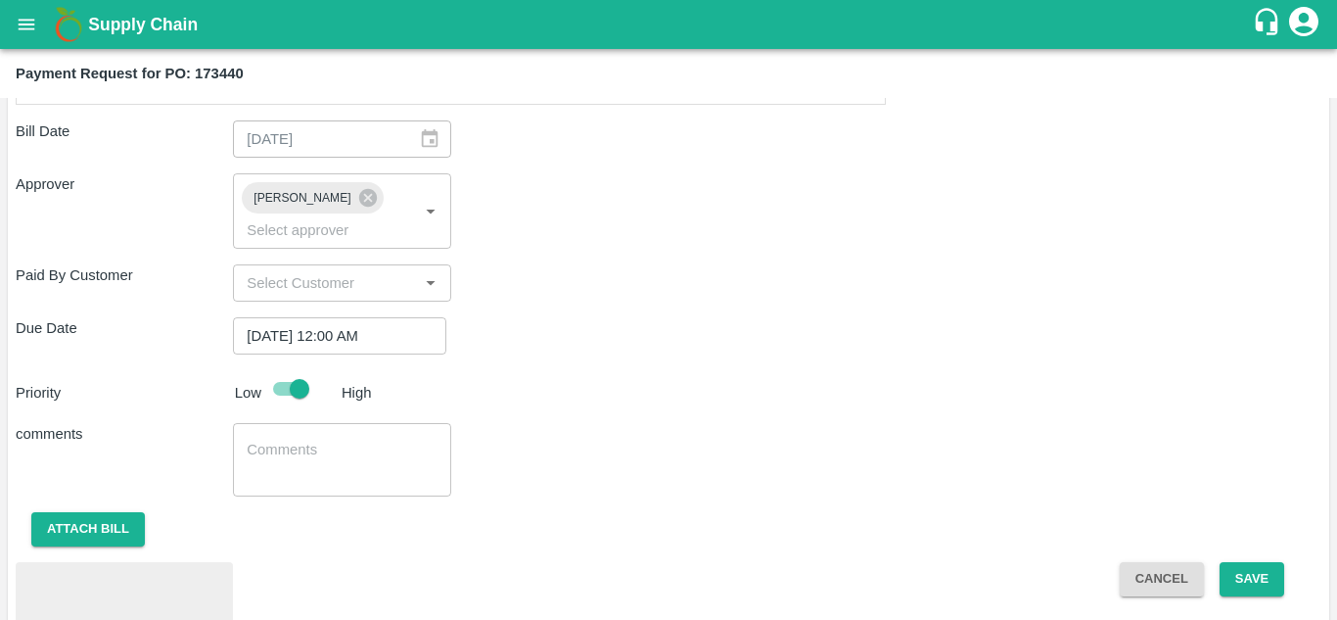
scroll to position [938, 0]
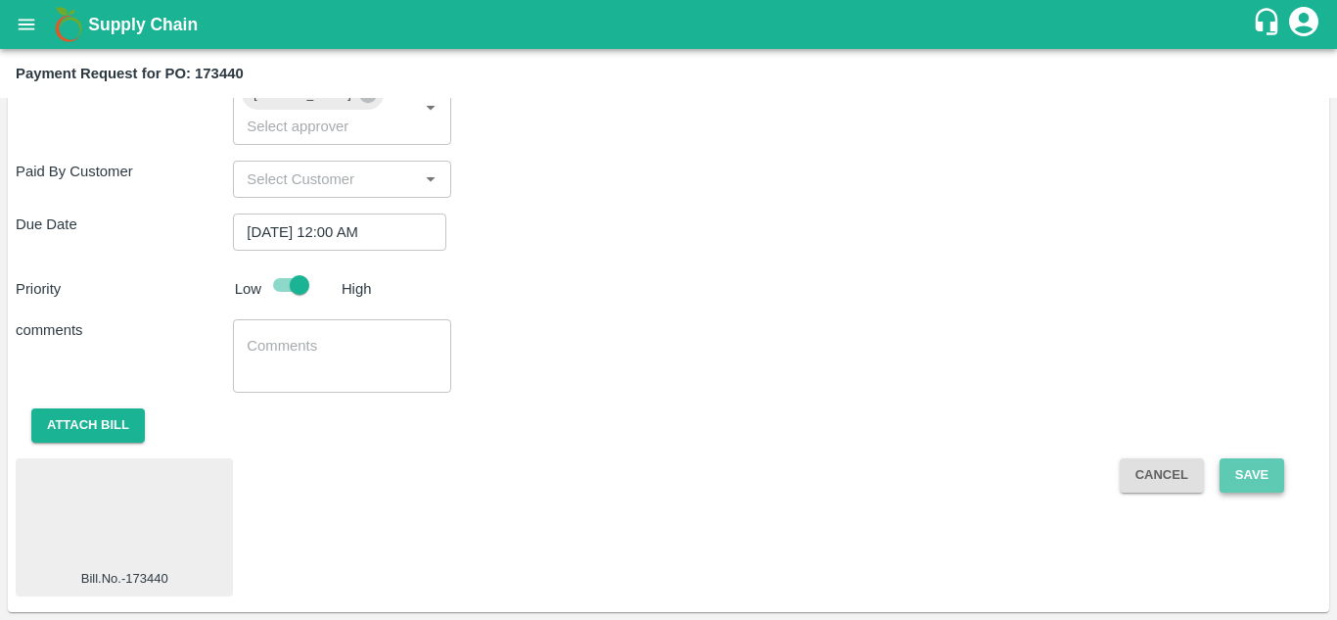
click at [1250, 486] on button "Save" at bounding box center [1252, 475] width 65 height 34
